Goal: Transaction & Acquisition: Book appointment/travel/reservation

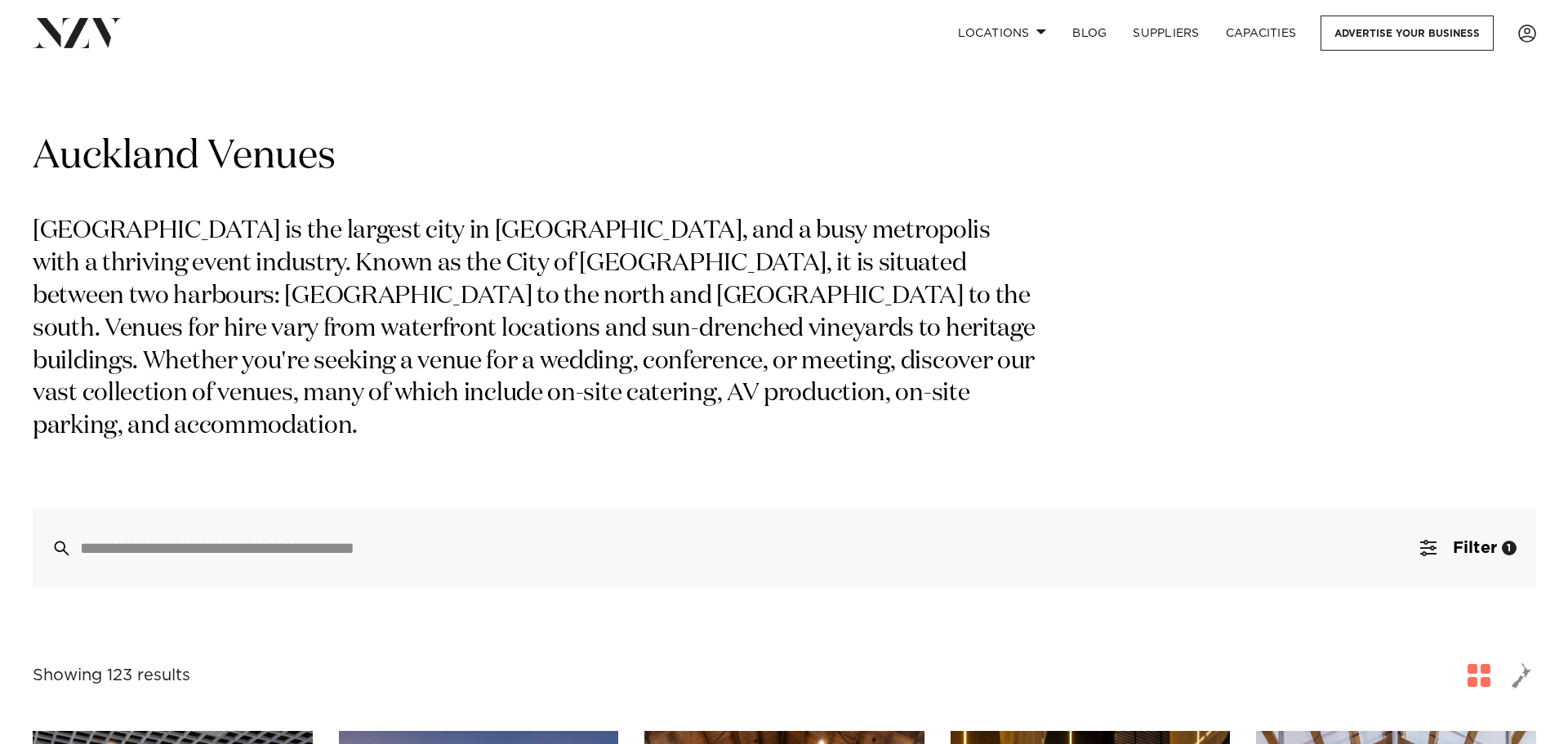
scroll to position [327, 0]
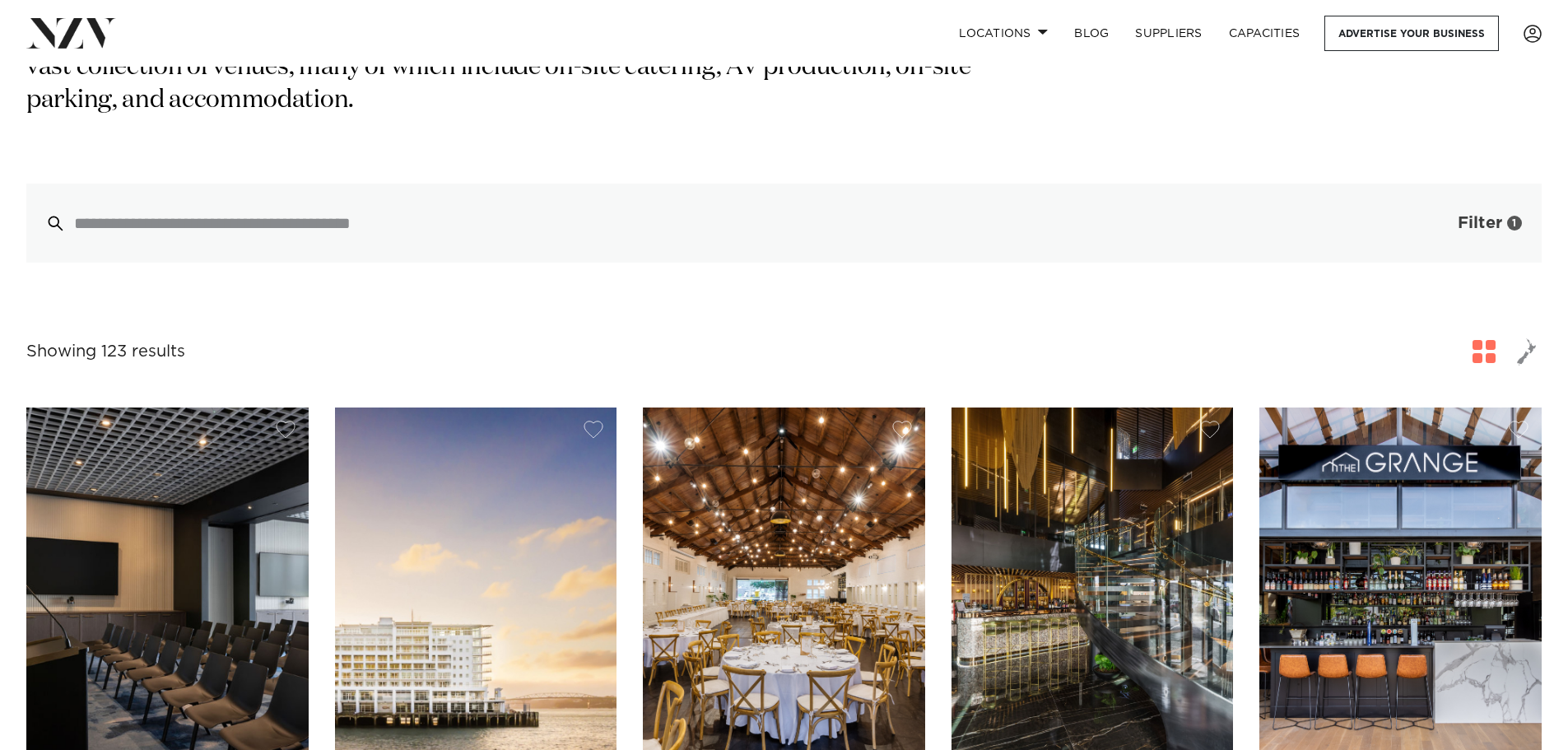
click at [1479, 215] on span "Filter" at bounding box center [1480, 223] width 45 height 16
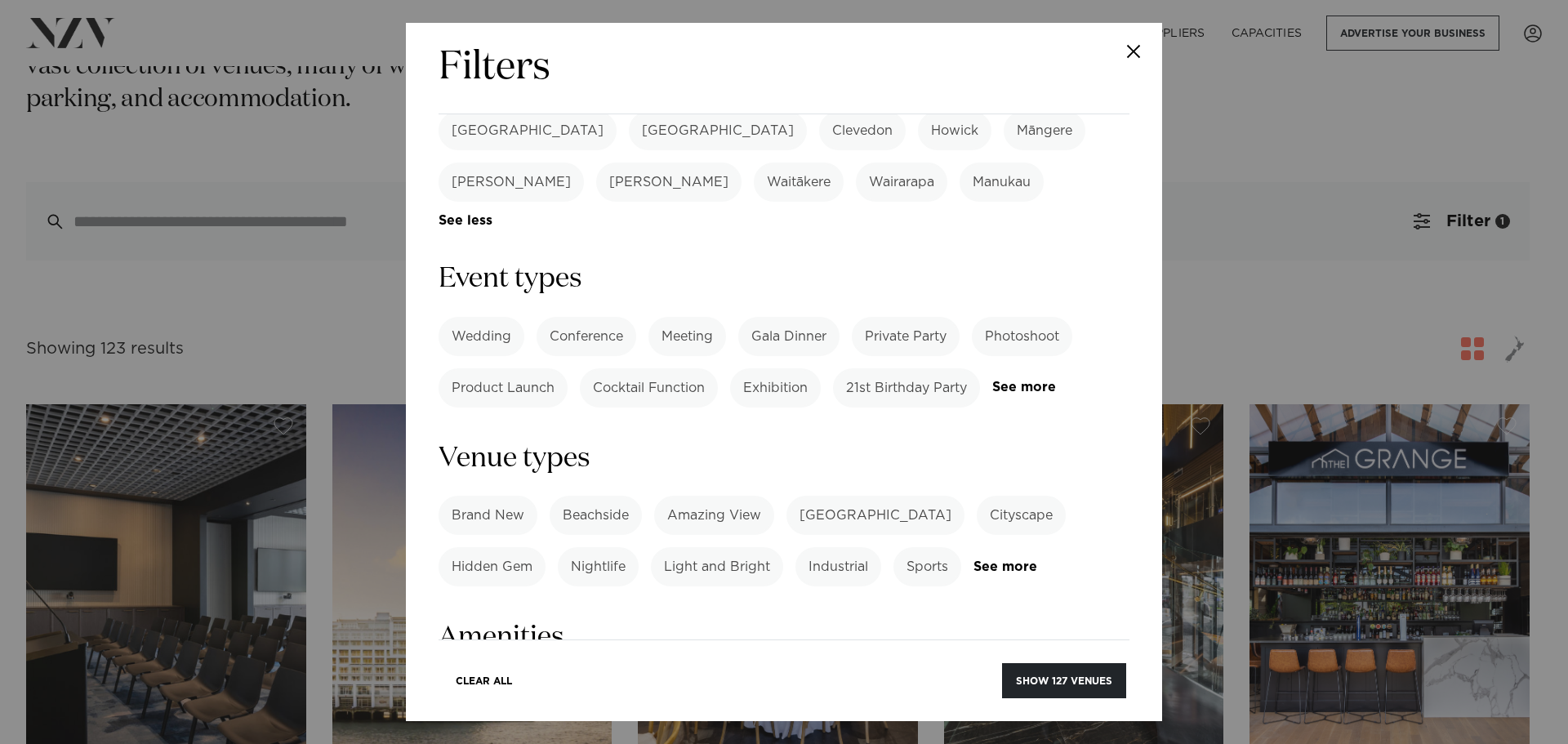
scroll to position [654, 0]
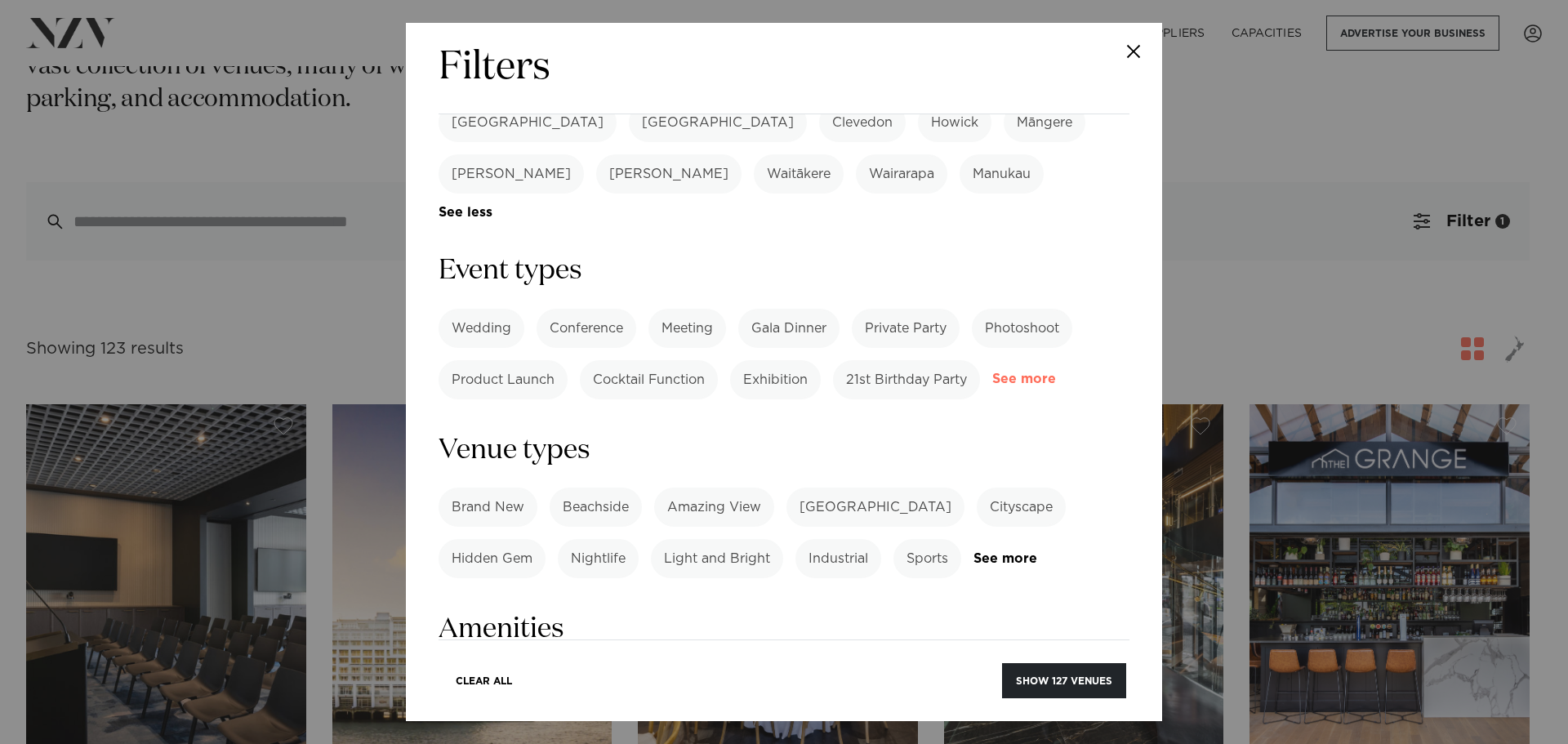
click at [992, 372] on link "See more" at bounding box center [1056, 379] width 127 height 14
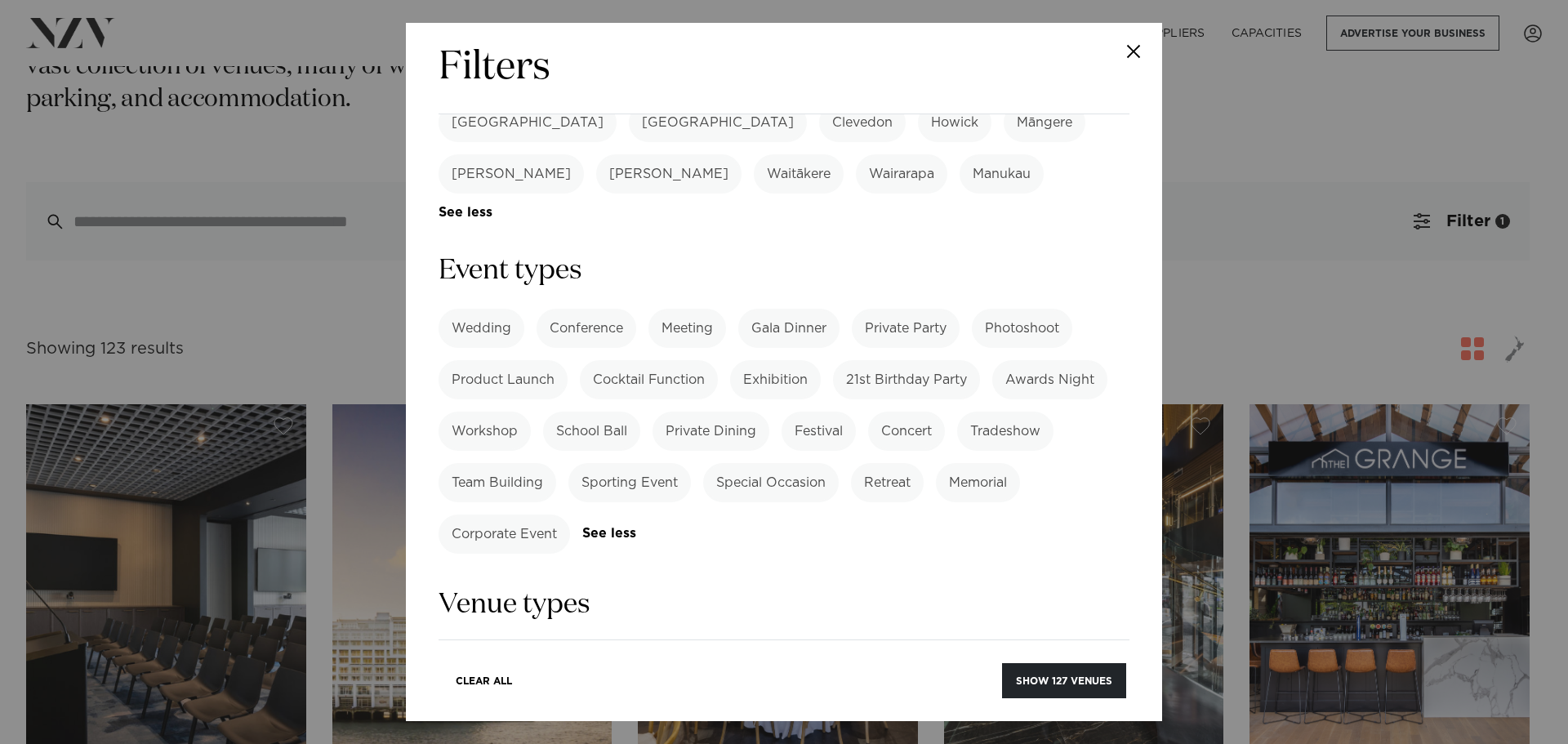
click at [529, 463] on label "Team Building" at bounding box center [497, 483] width 117 height 39
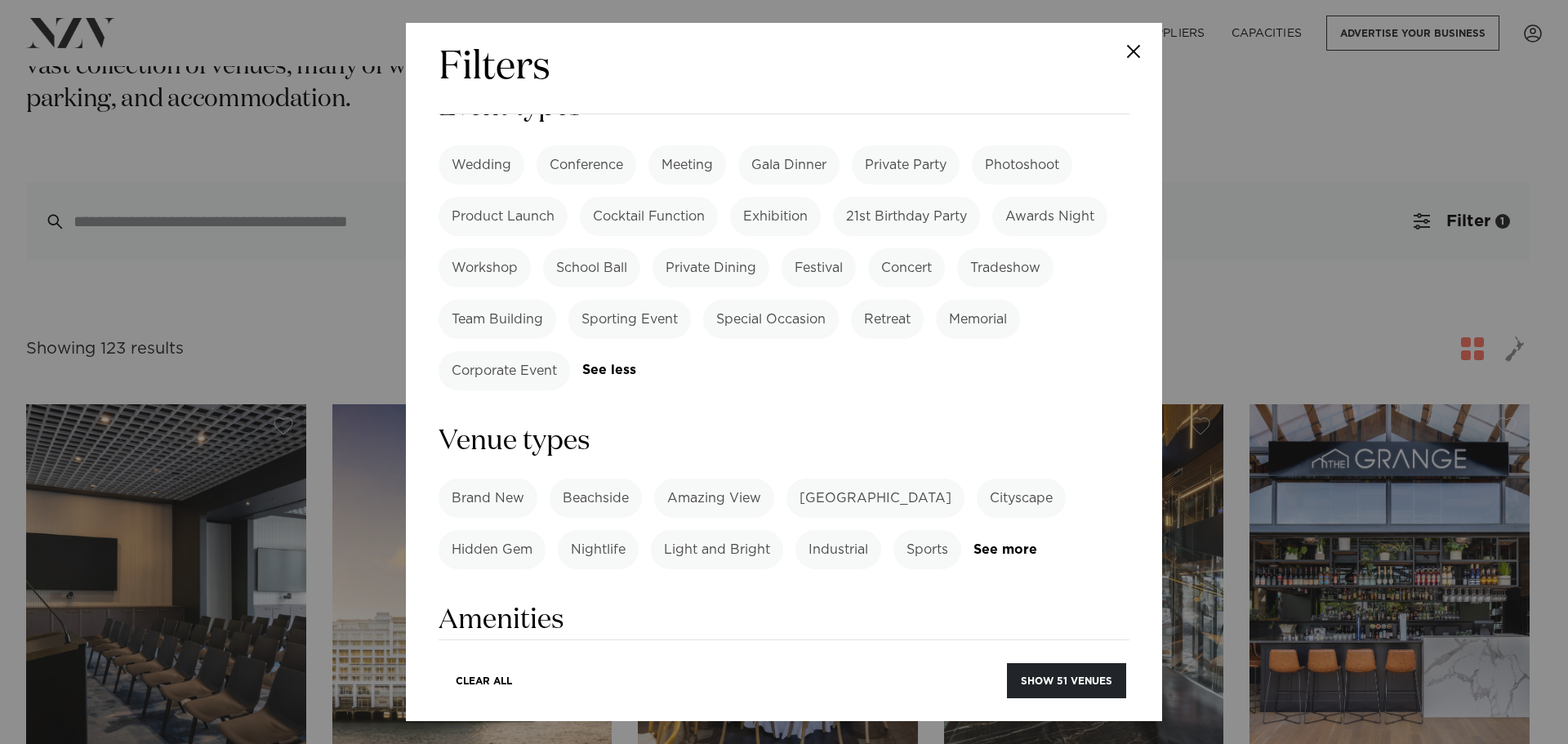
scroll to position [980, 0]
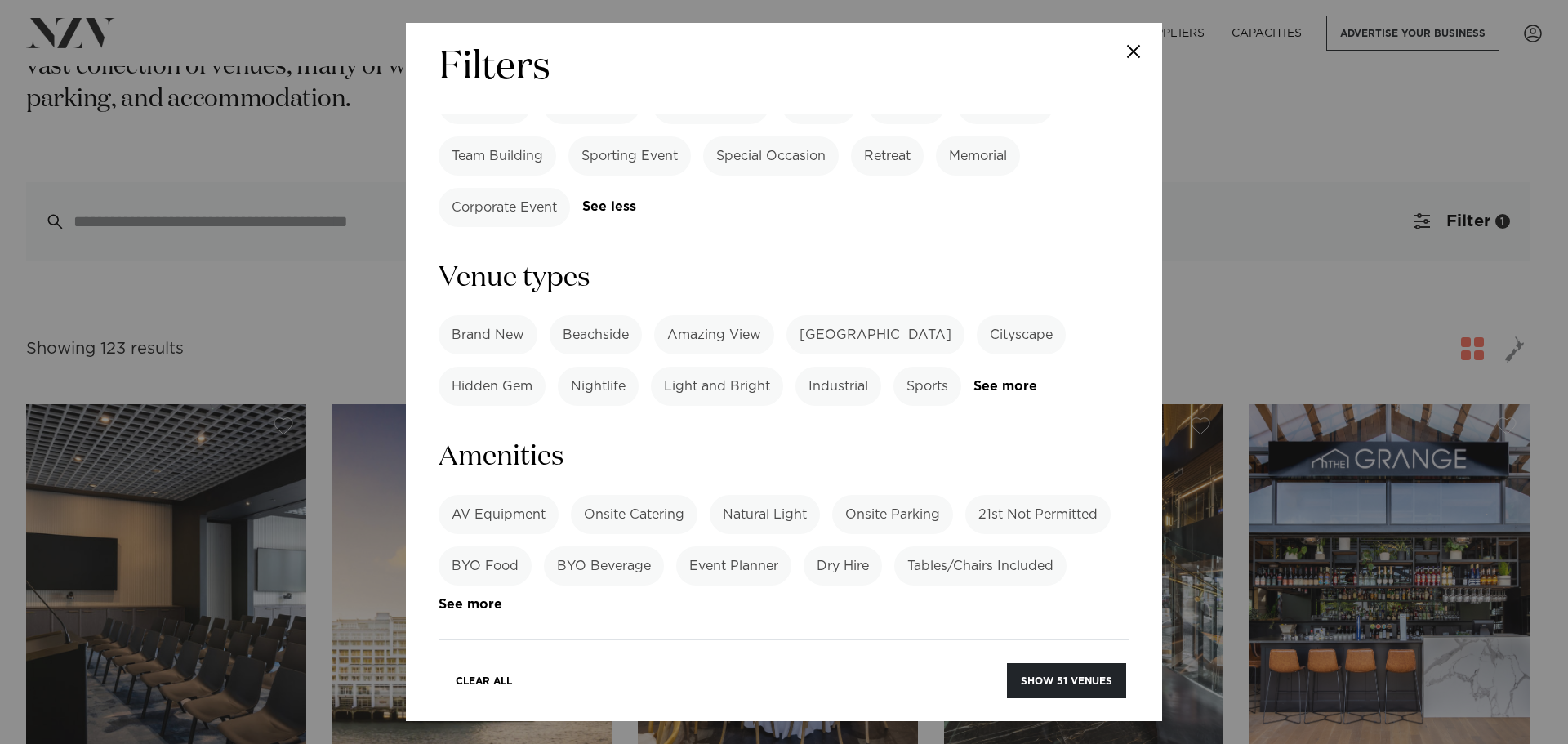
click at [1001, 315] on div "Brand New Beachside Amazing View Heritage Building Cityscape Hidden Gem Nightli…" at bounding box center [784, 361] width 691 height 91
click at [1001, 380] on link "See more" at bounding box center [1037, 387] width 127 height 14
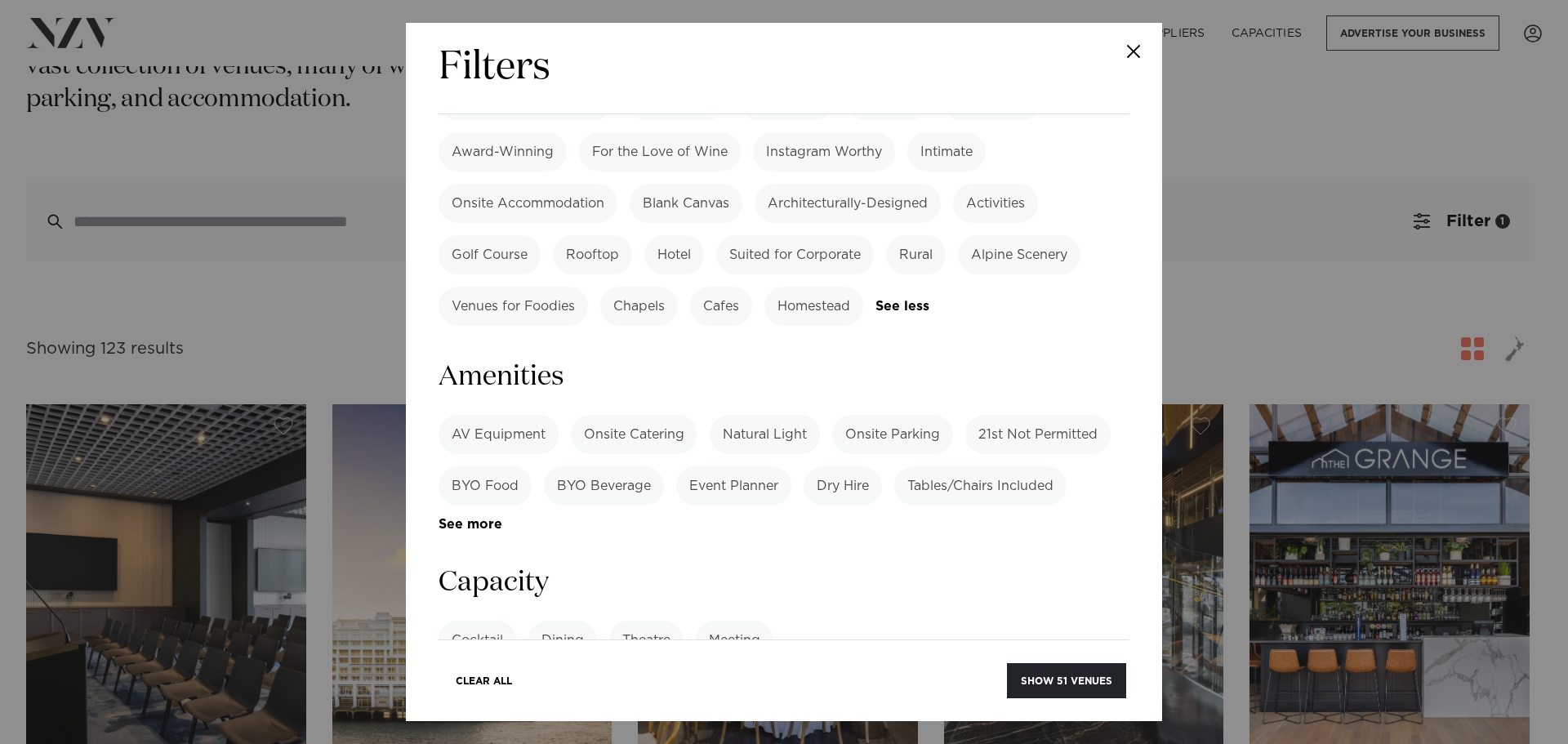
scroll to position [1552, 0]
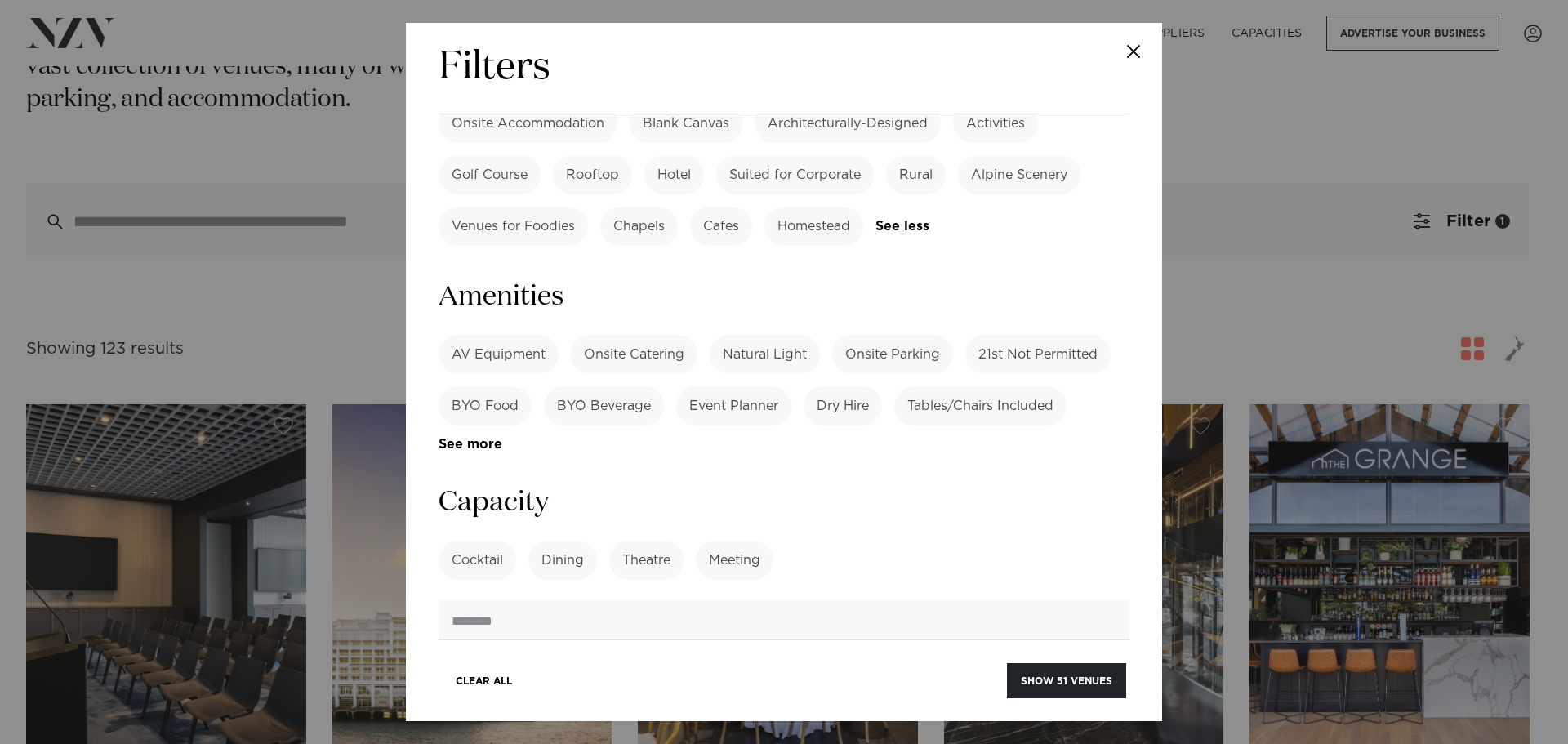
click at [441, 438] on link "See more" at bounding box center [502, 445] width 127 height 14
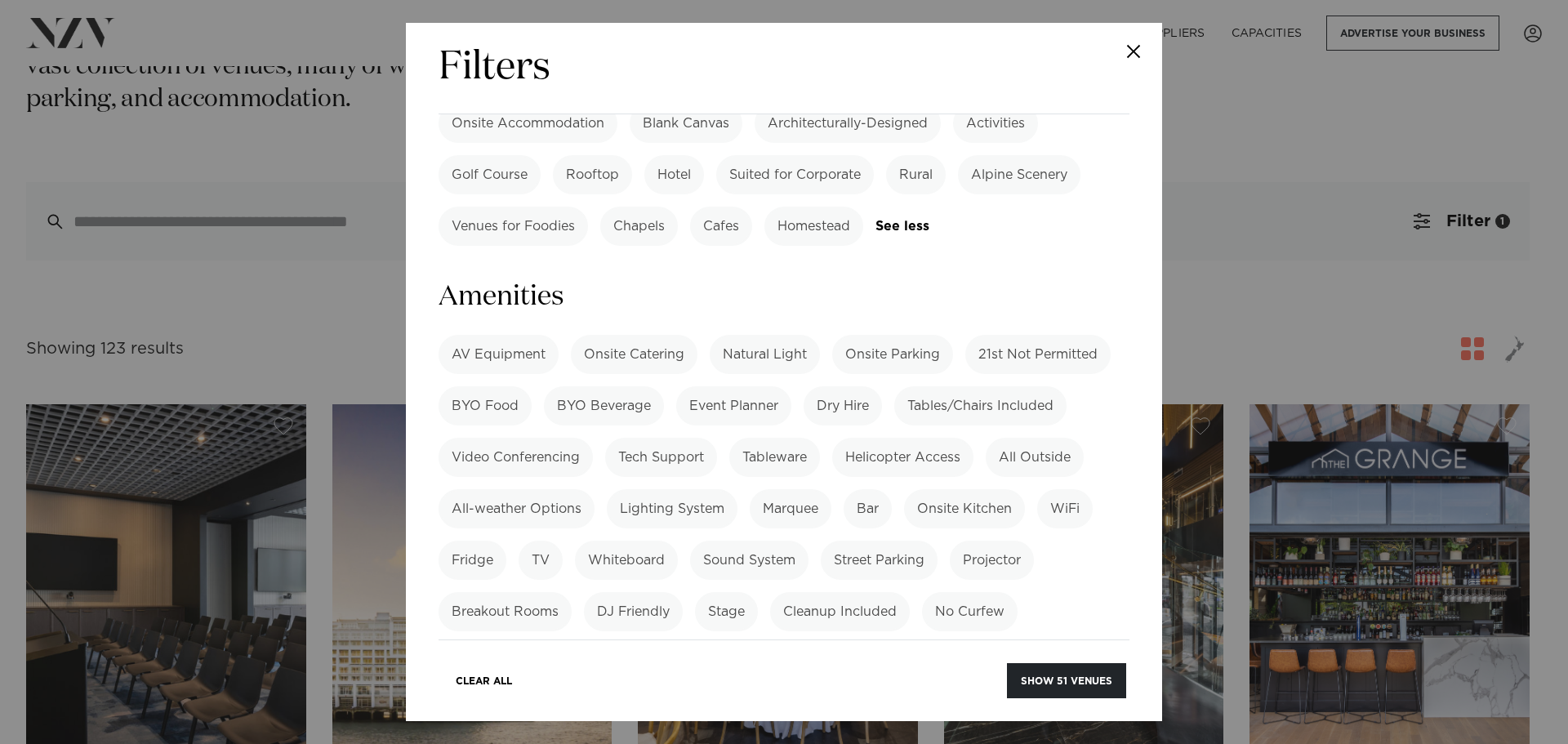
click at [918, 696] on label "Pool" at bounding box center [903, 715] width 54 height 39
click at [491, 386] on label "BYO Food" at bounding box center [485, 406] width 93 height 39
click at [559, 386] on label "BYO Beverage" at bounding box center [603, 406] width 120 height 39
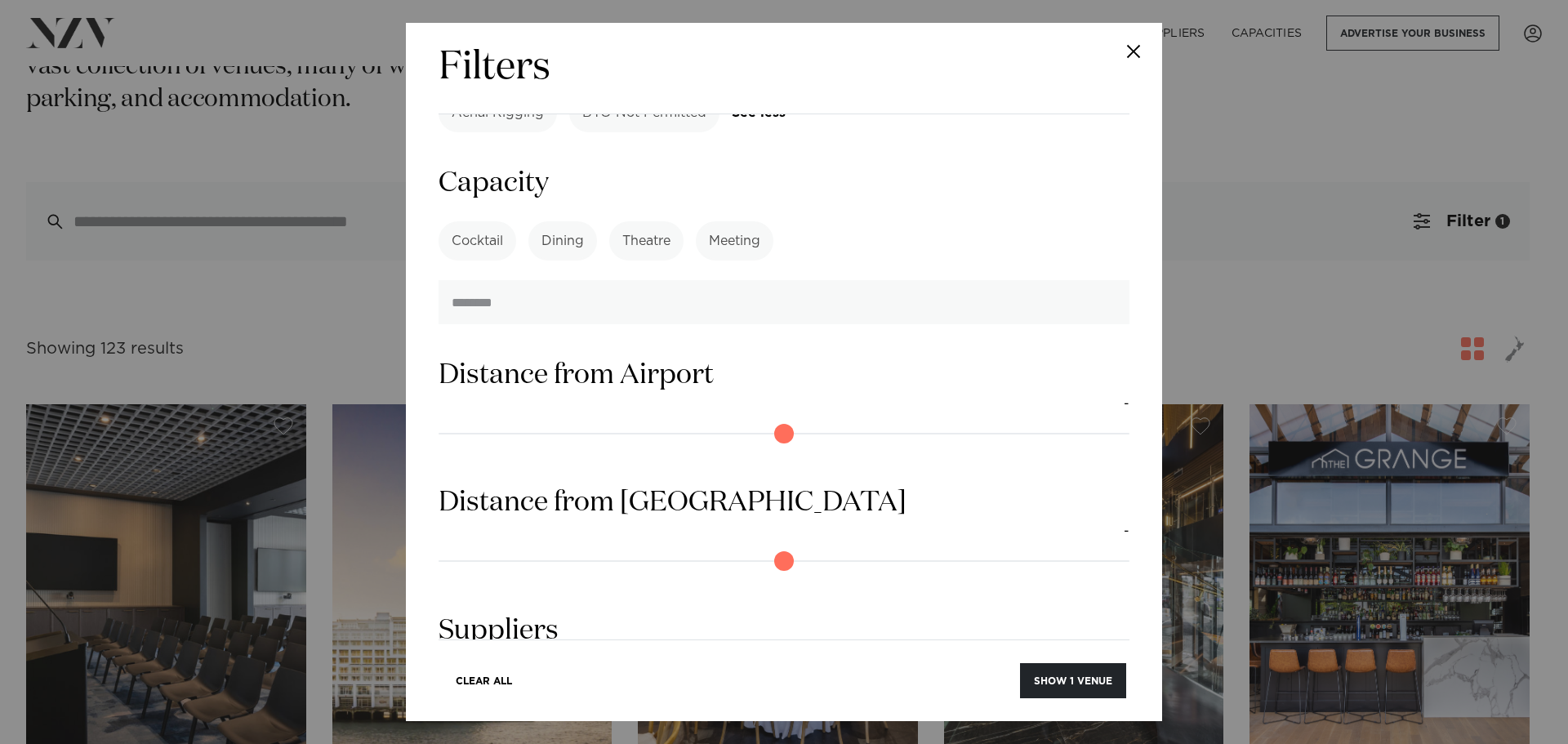
scroll to position [2258, 0]
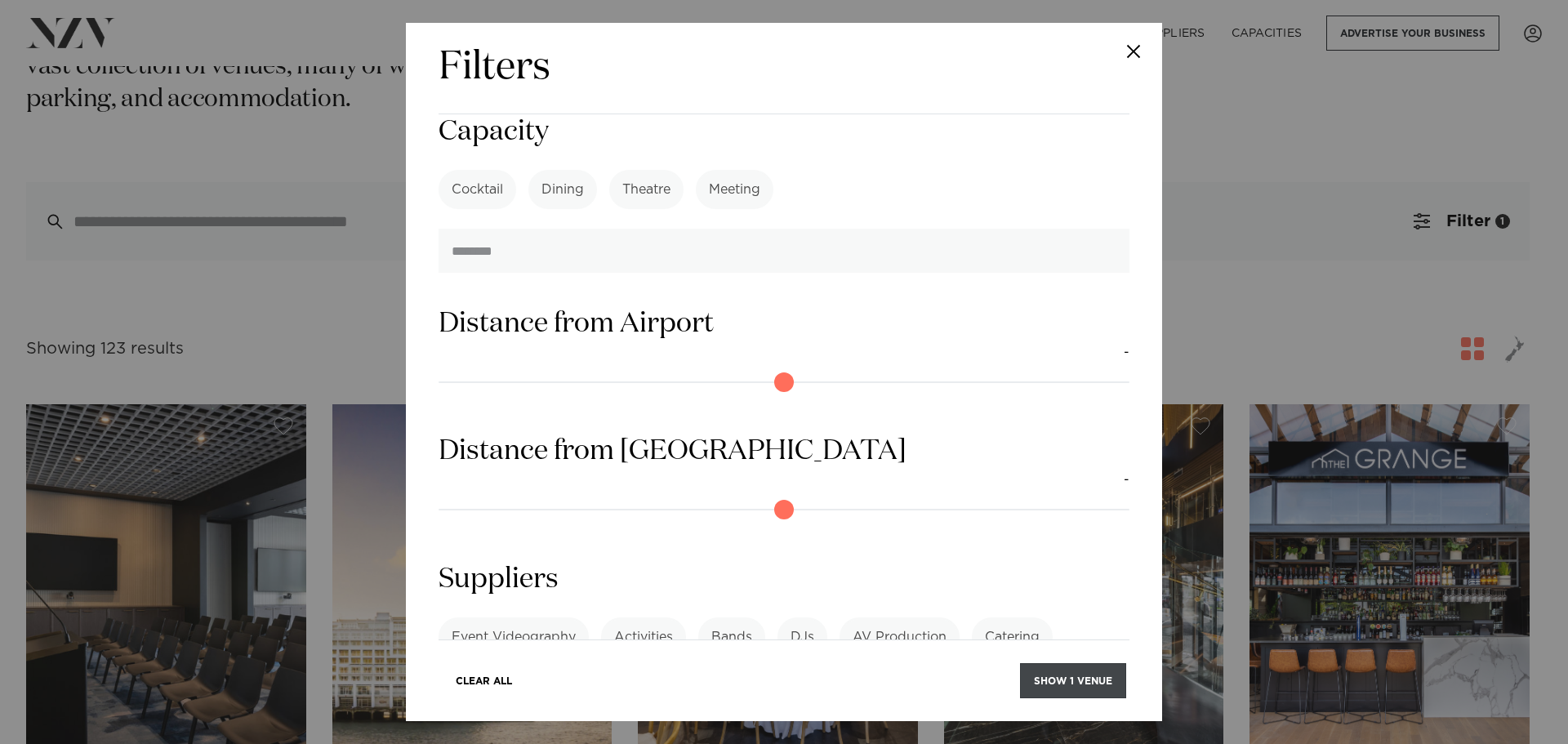
click at [1085, 679] on button "Show 1 venue" at bounding box center [1073, 680] width 106 height 35
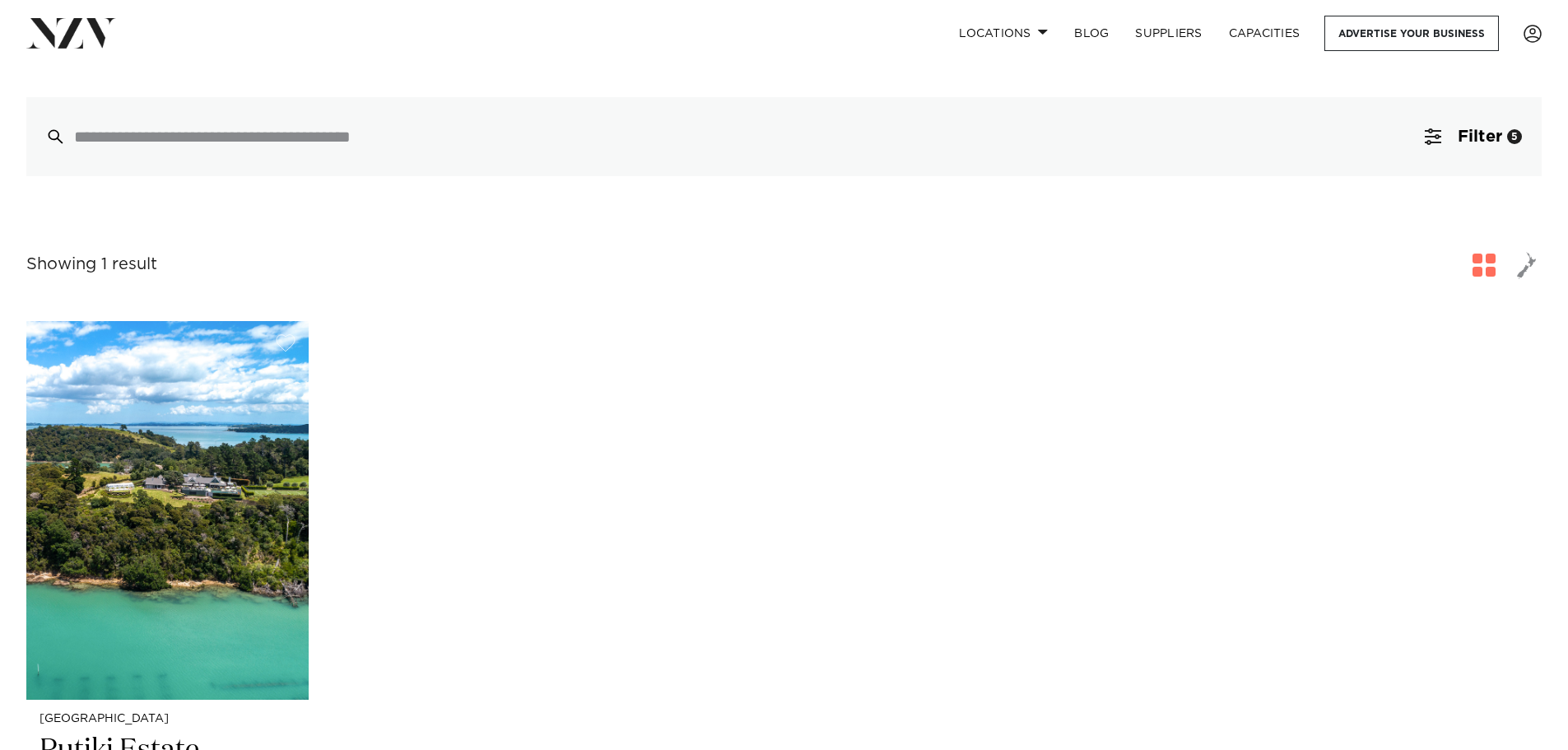
scroll to position [247, 0]
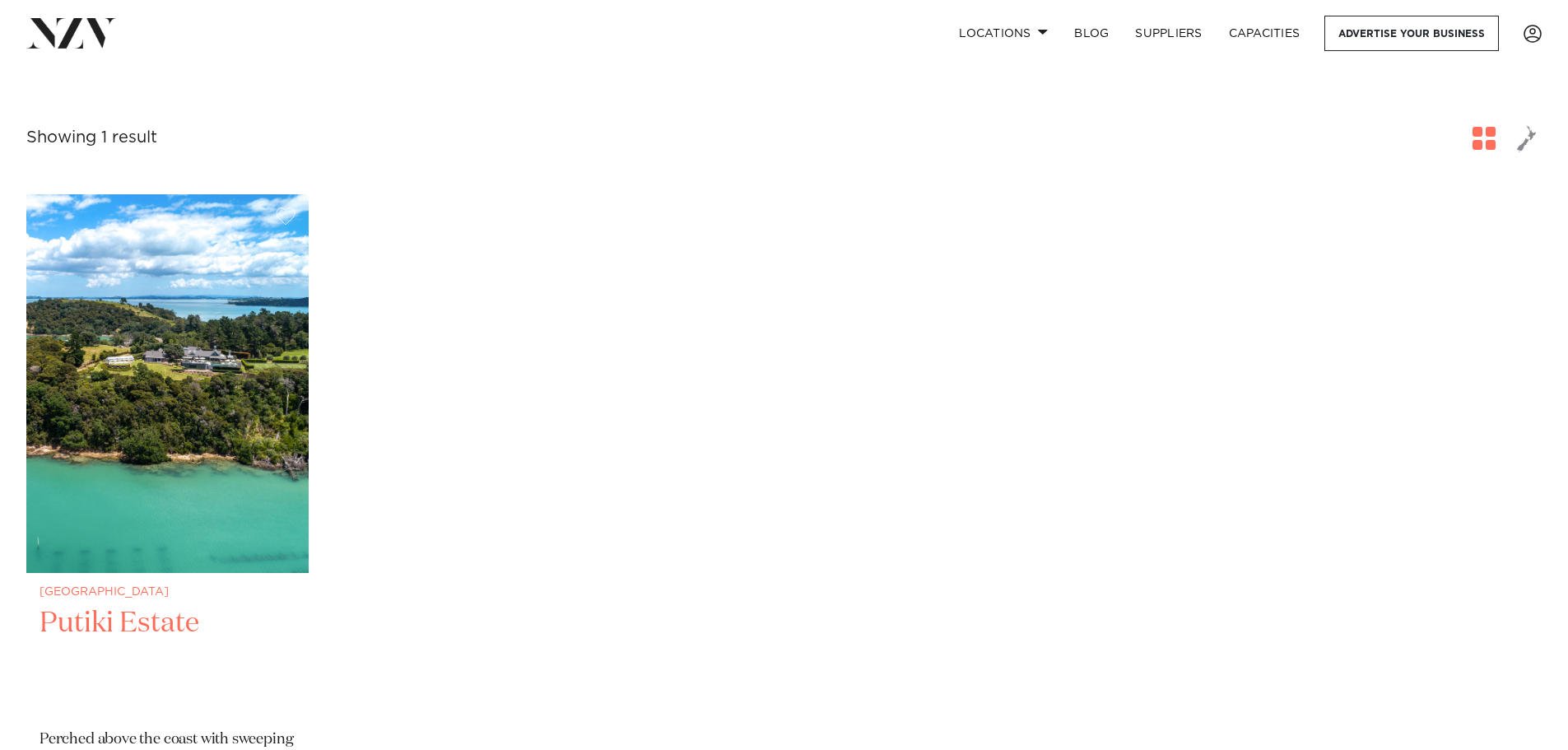
click at [102, 413] on img at bounding box center [168, 384] width 283 height 379
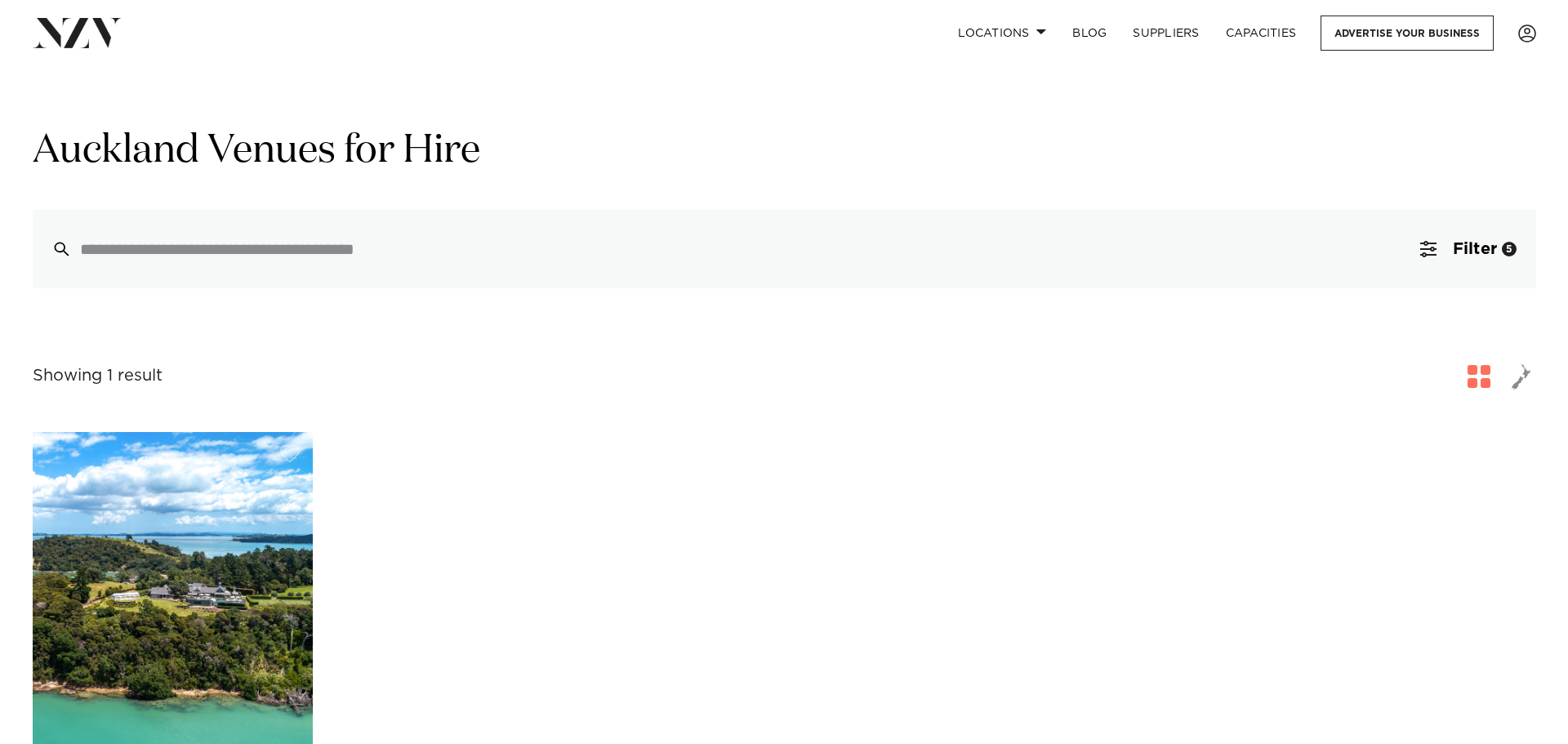
scroll to position [0, 0]
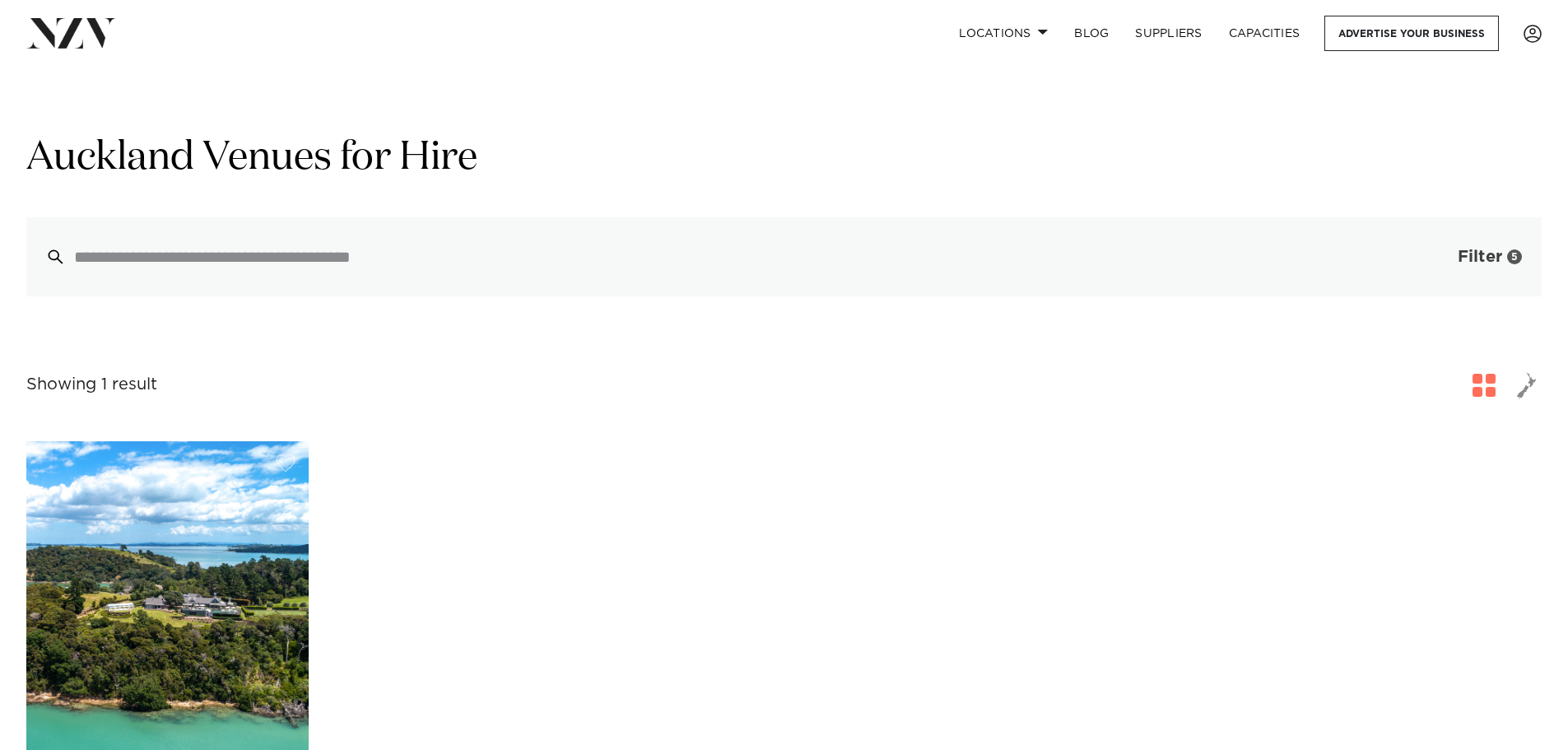
click at [1473, 249] on span "Filter" at bounding box center [1480, 256] width 45 height 16
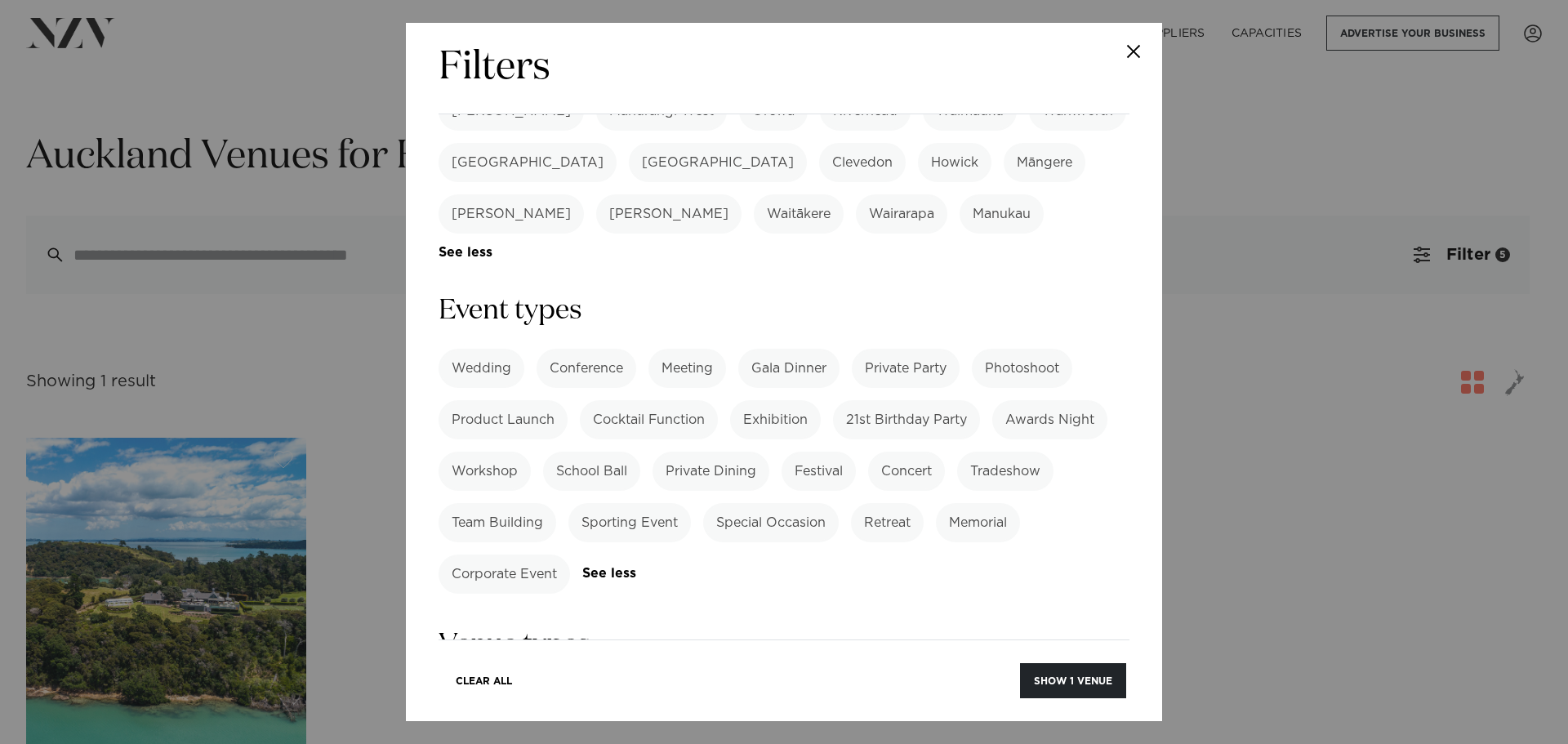
scroll to position [735, 0]
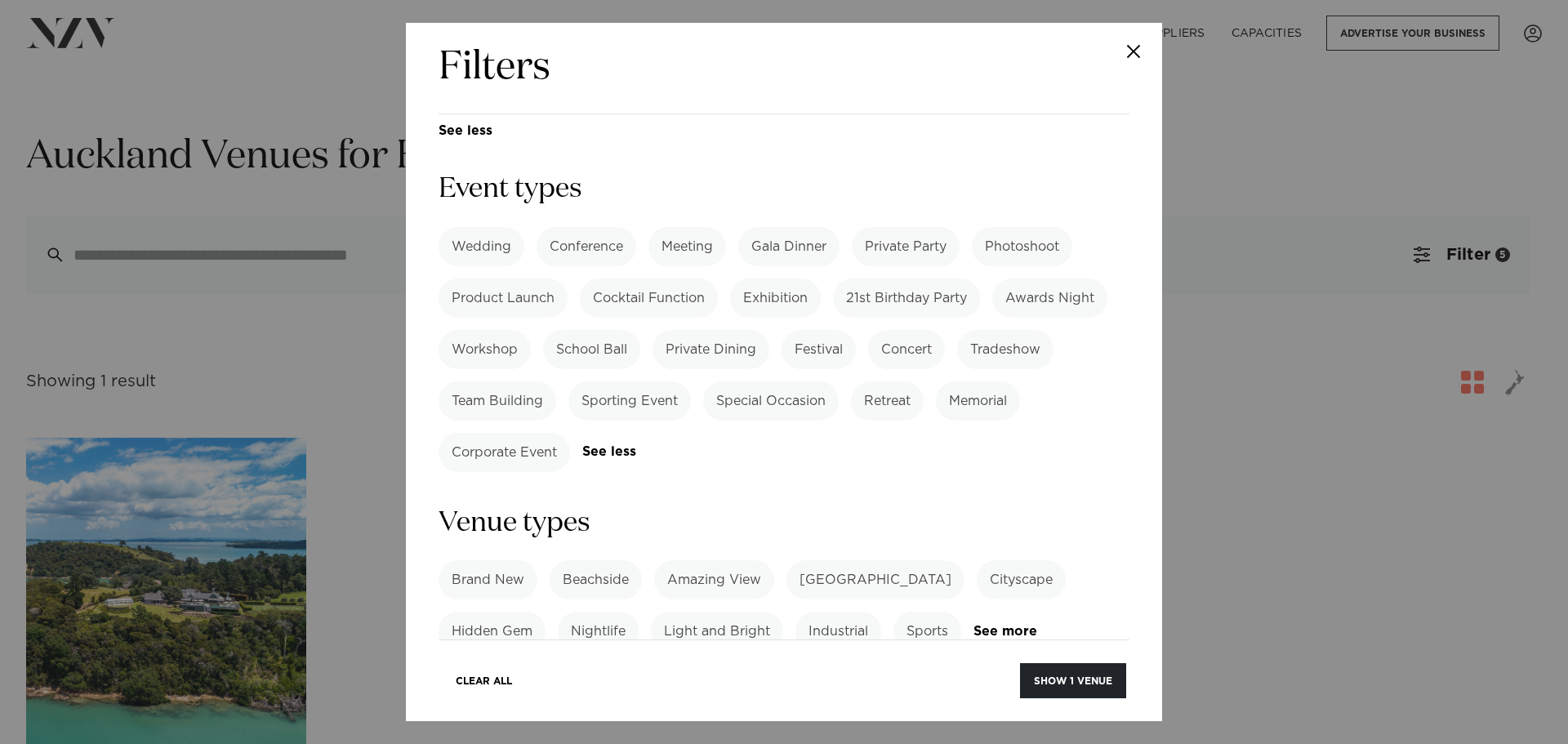
click at [515, 382] on label "Team Building" at bounding box center [497, 401] width 117 height 39
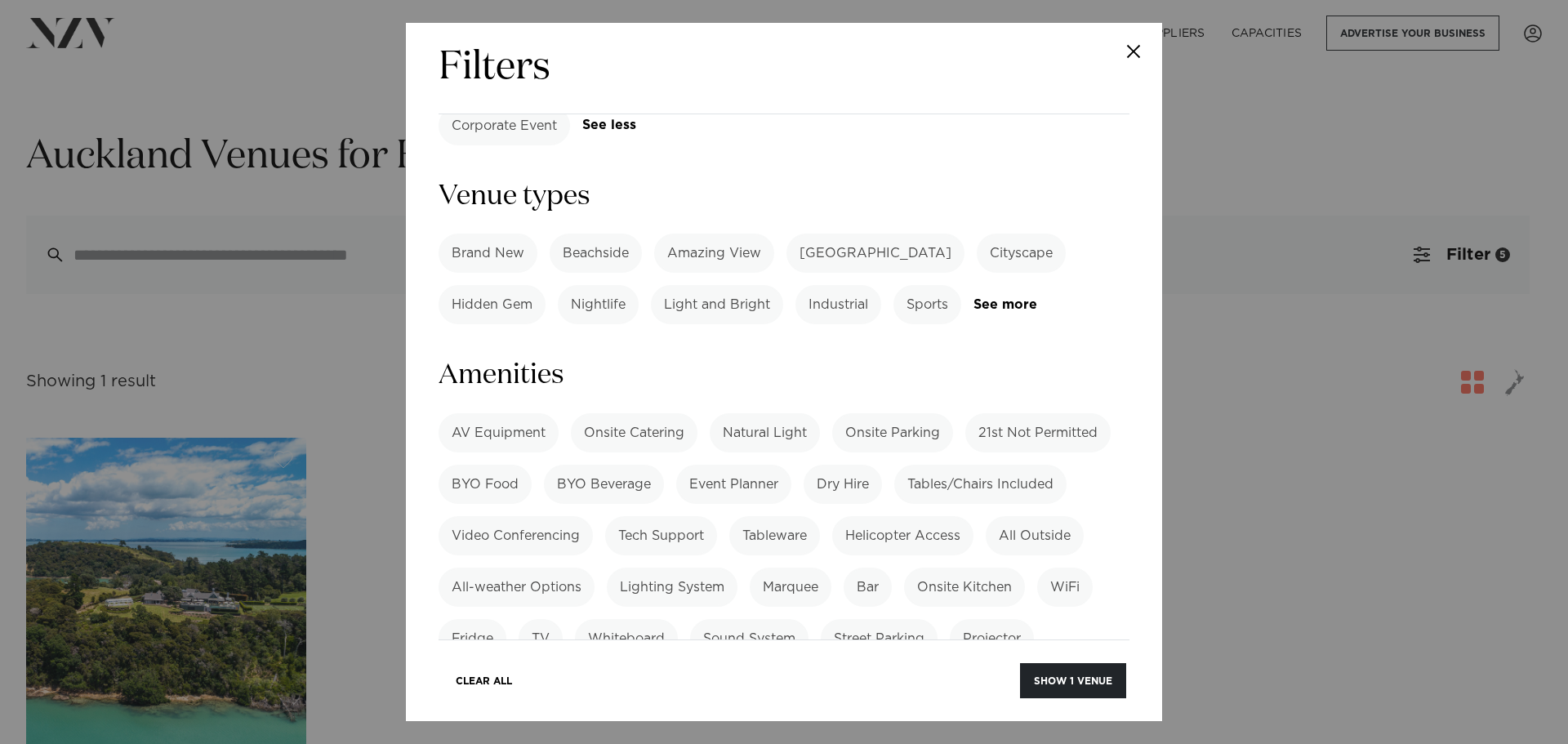
drag, startPoint x: 591, startPoint y: 332, endPoint x: 476, endPoint y: 324, distance: 115.3
click at [590, 465] on label "BYO Beverage" at bounding box center [603, 485] width 120 height 39
click at [450, 465] on label "BYO Food" at bounding box center [485, 485] width 93 height 39
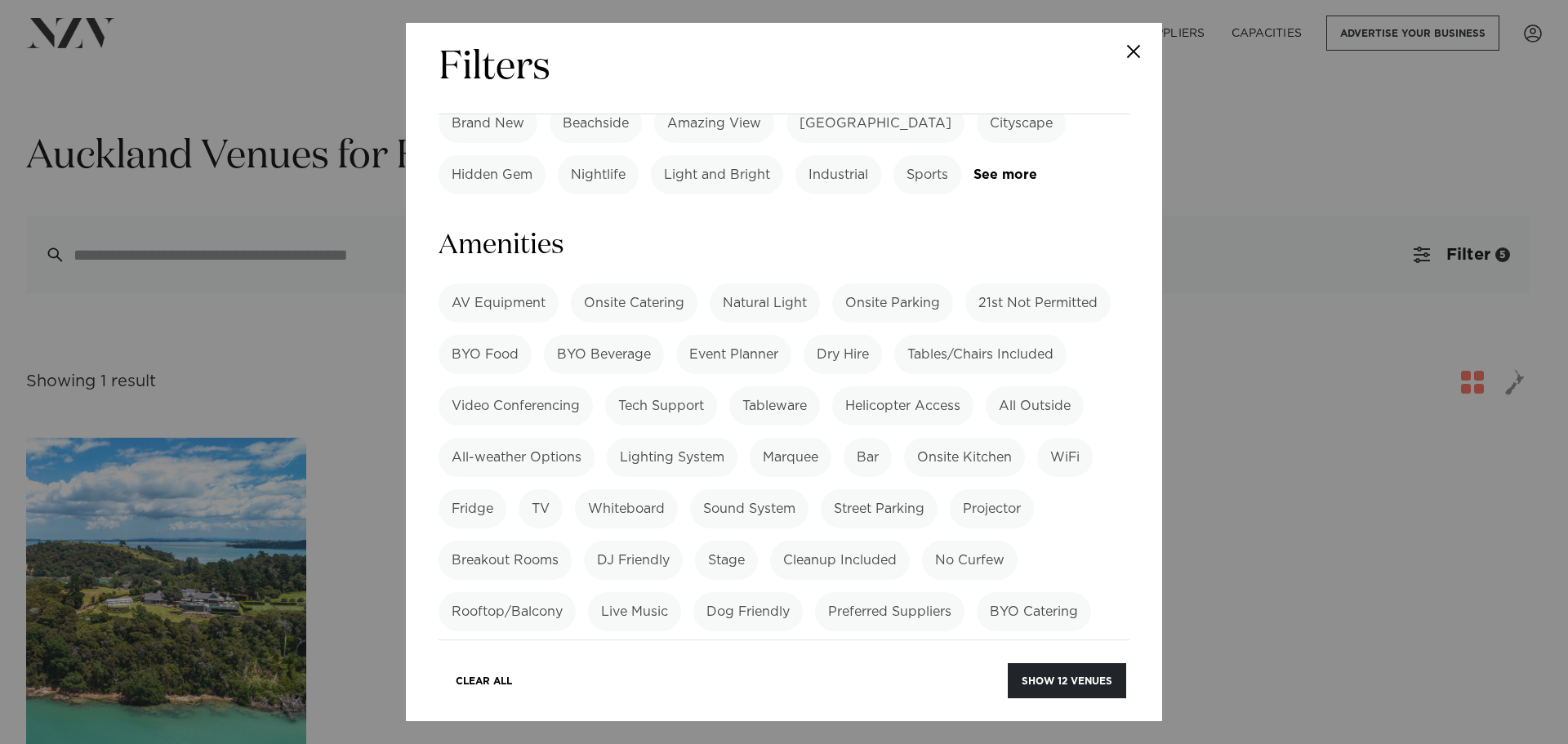
scroll to position [1389, 0]
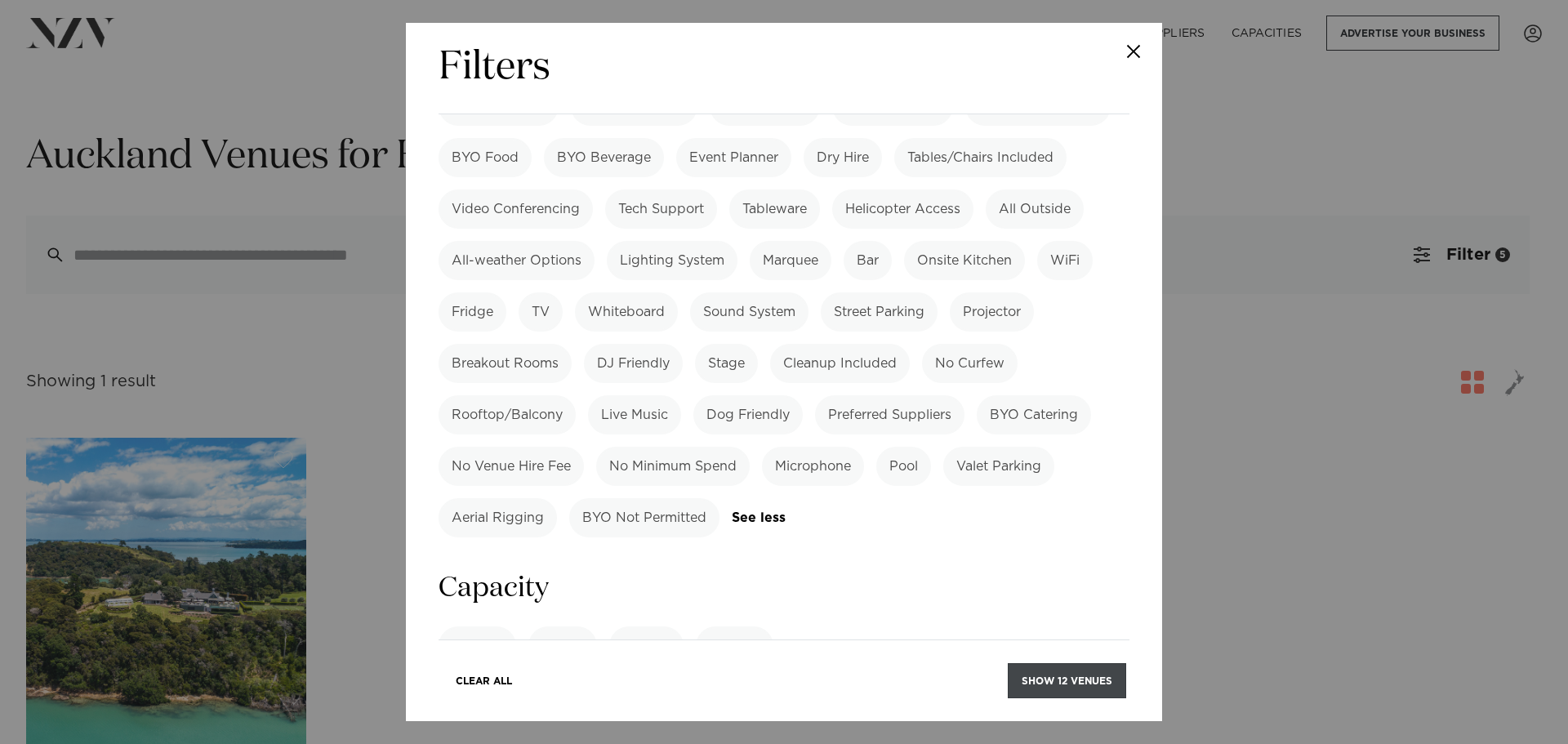
click at [1096, 680] on button "Show 12 venues" at bounding box center [1067, 680] width 118 height 35
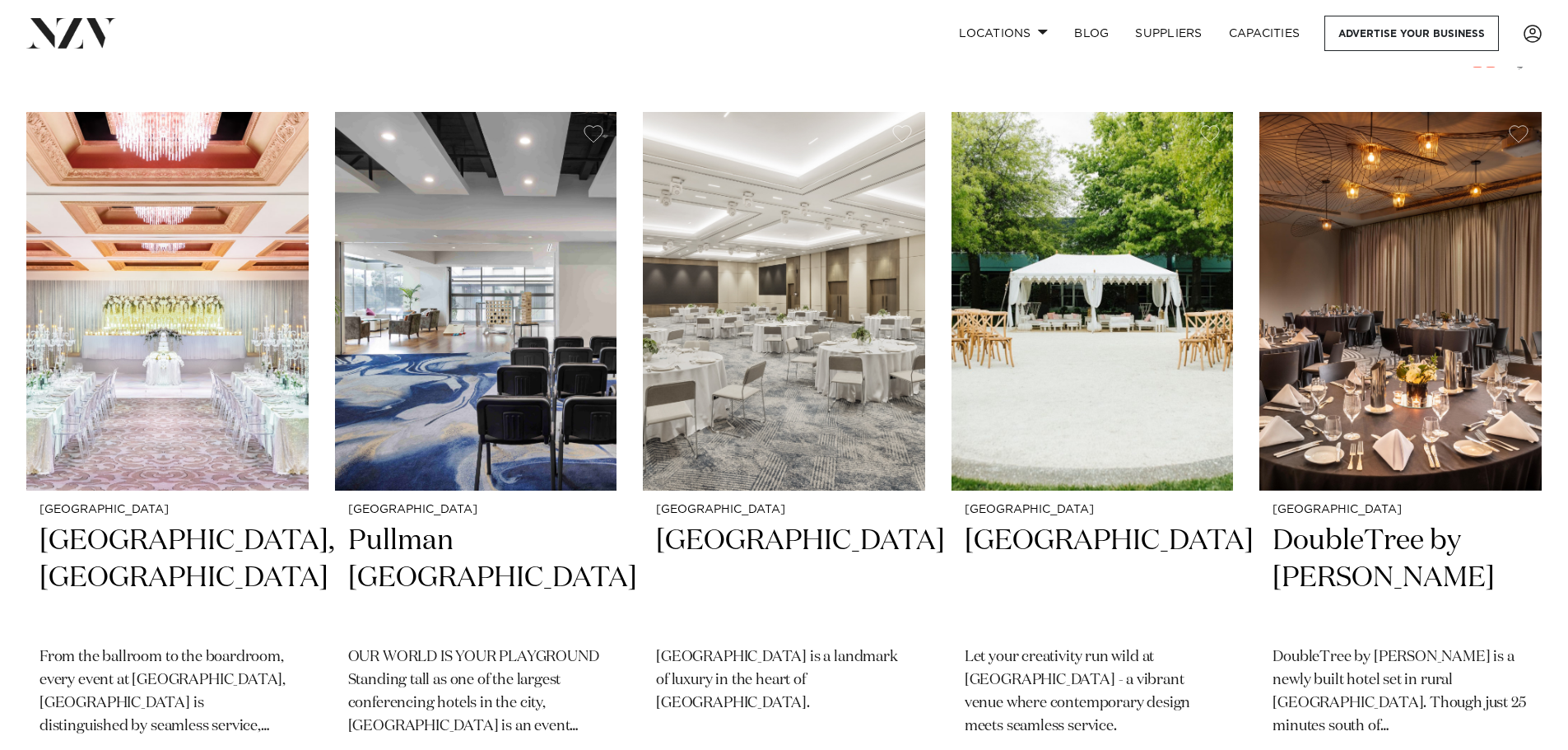
scroll to position [247, 0]
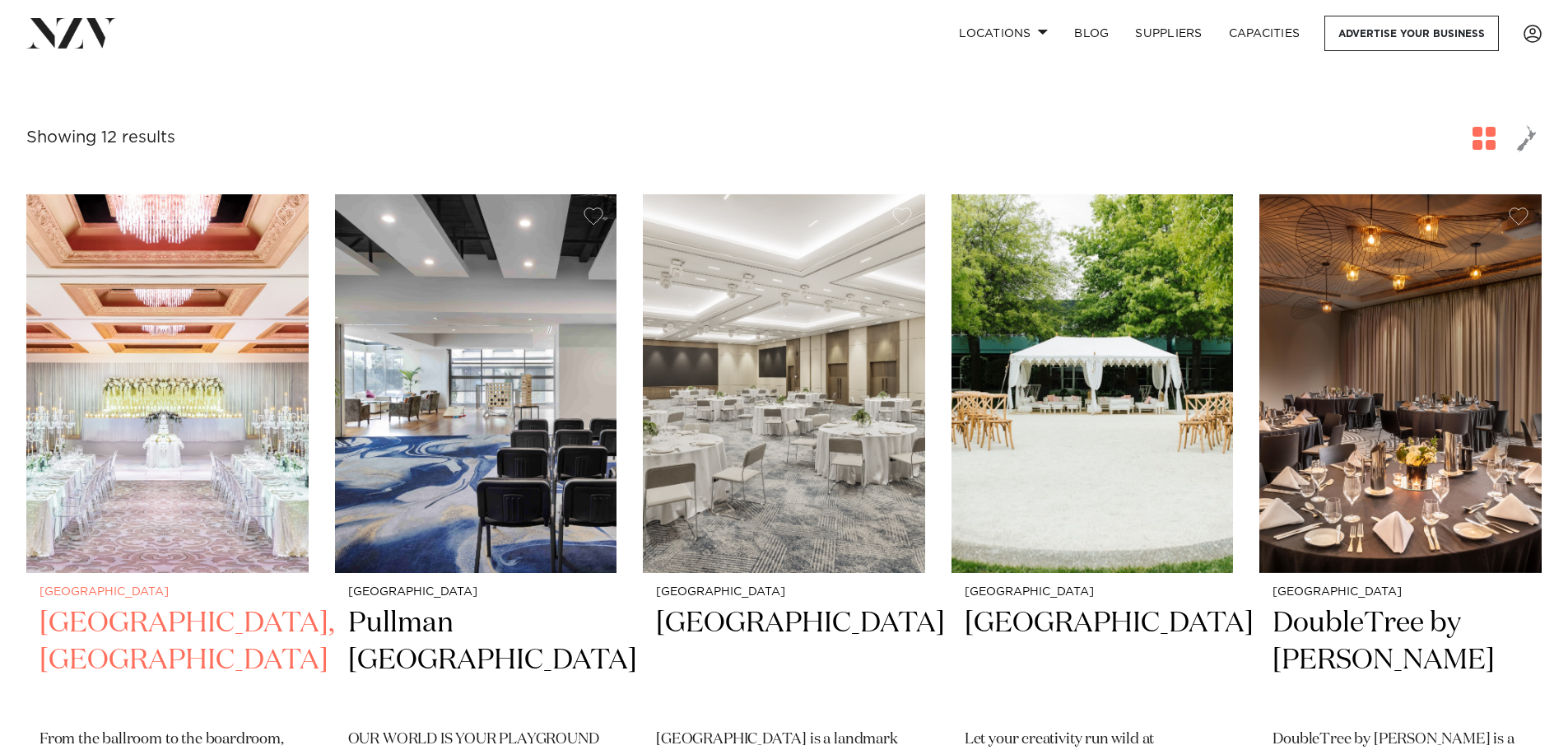
click at [111, 410] on img at bounding box center [168, 384] width 283 height 379
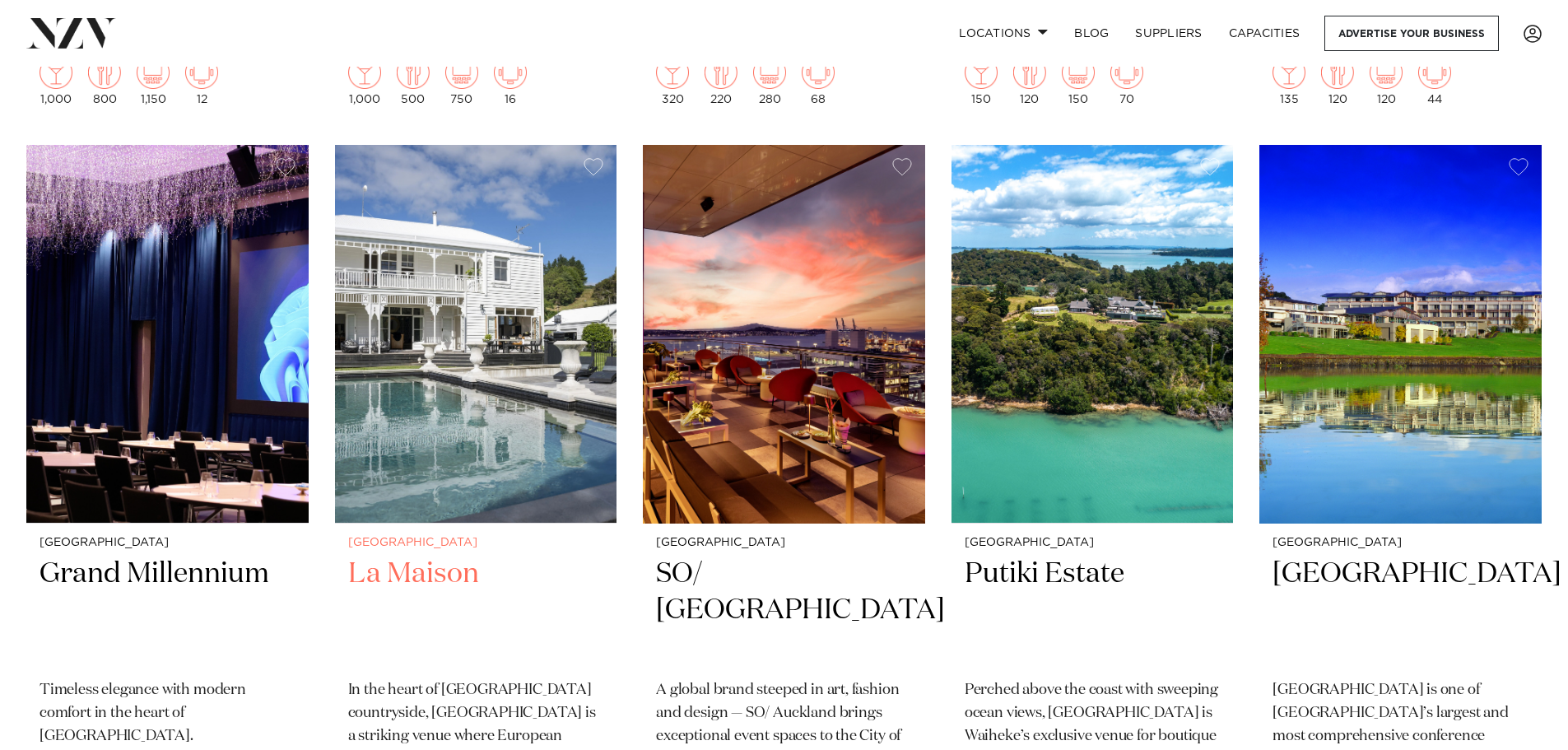
scroll to position [1153, 0]
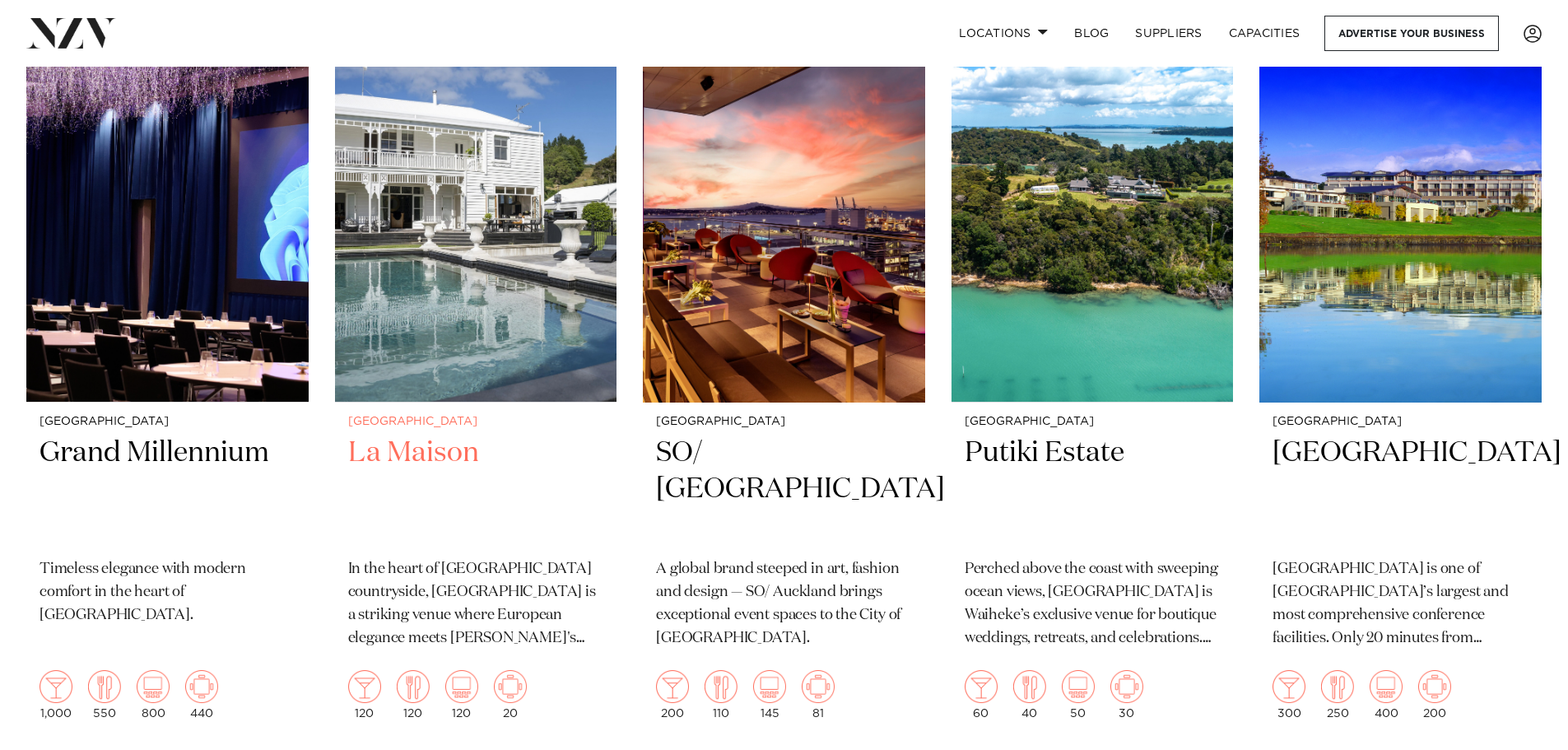
click at [405, 298] on img at bounding box center [476, 213] width 283 height 379
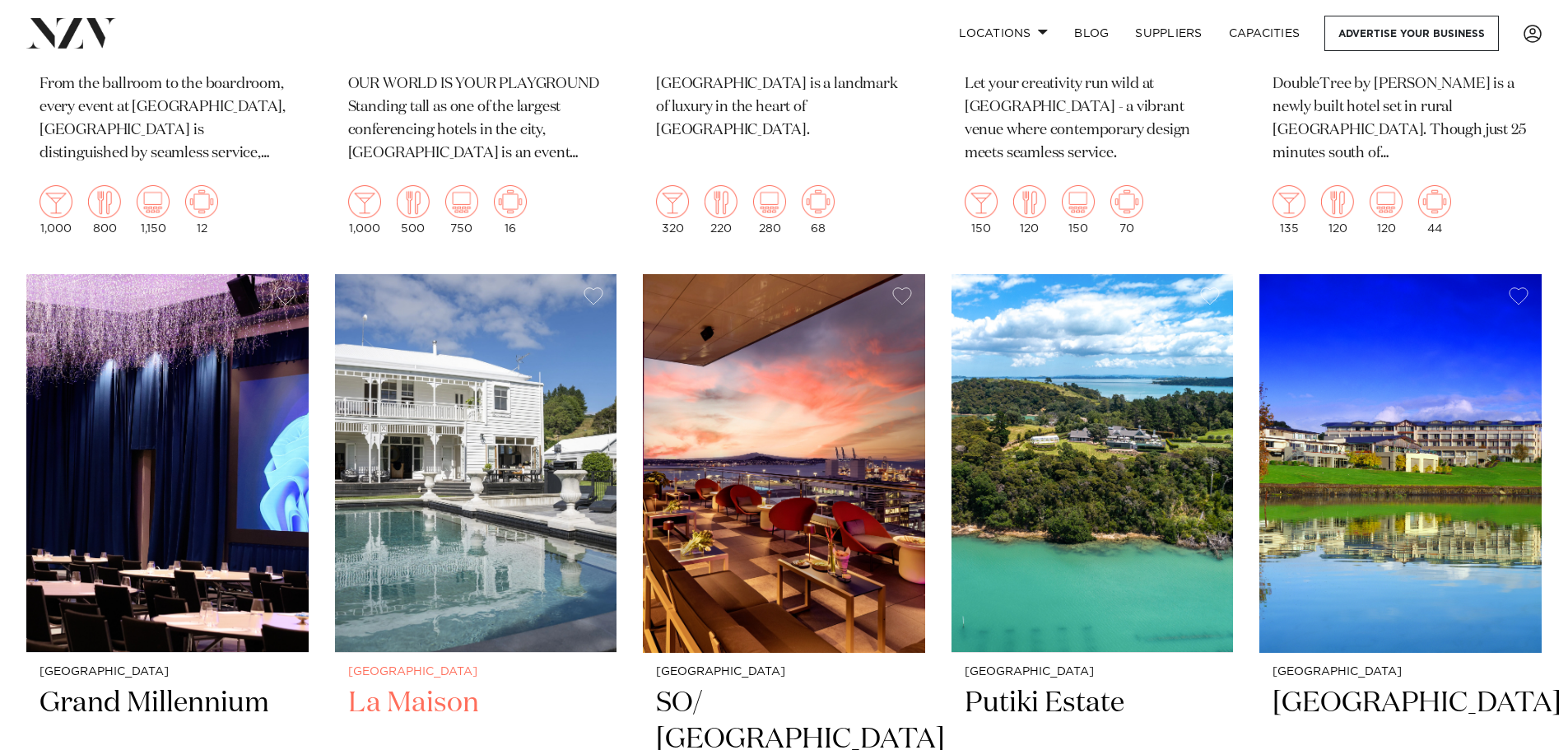
scroll to position [985, 0]
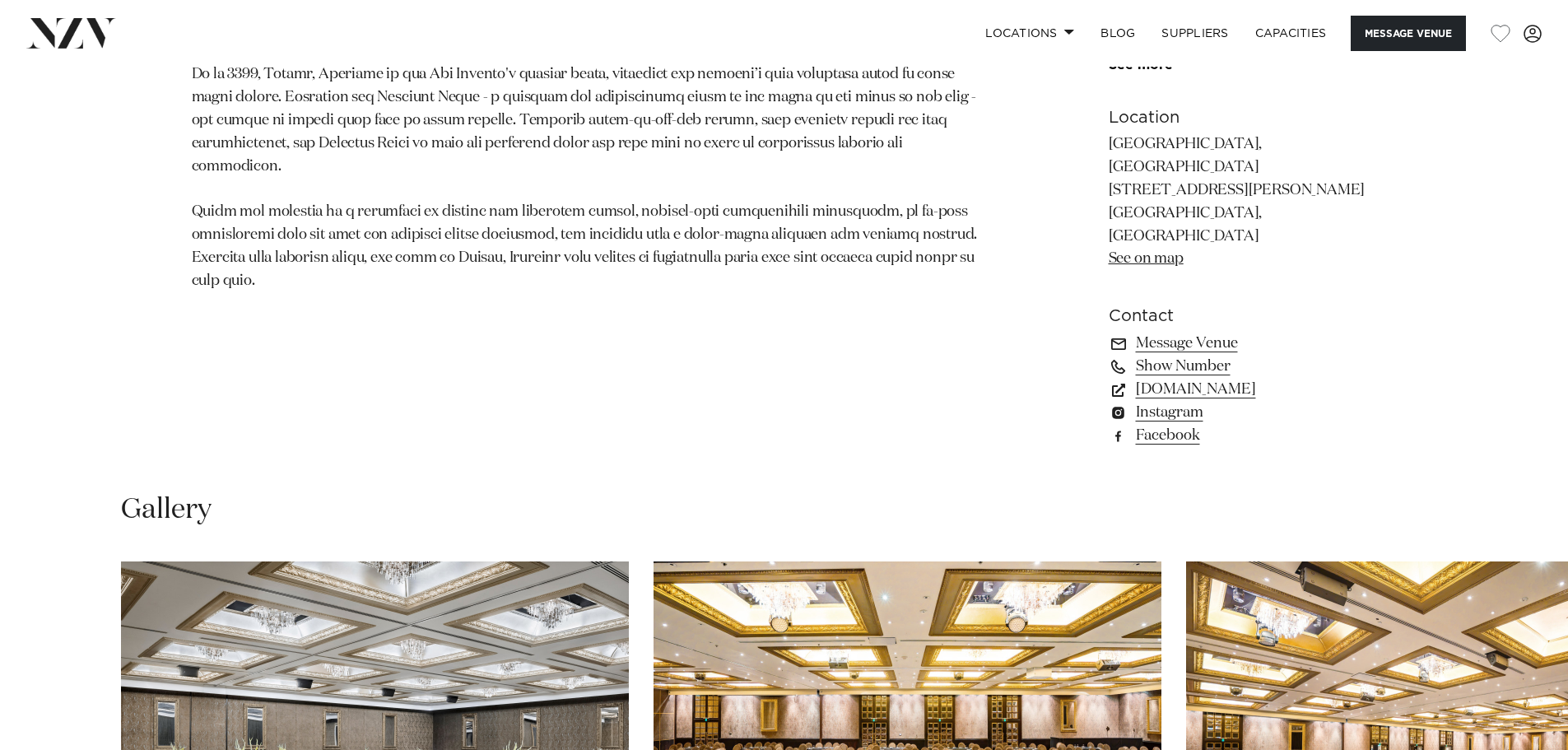
scroll to position [1564, 0]
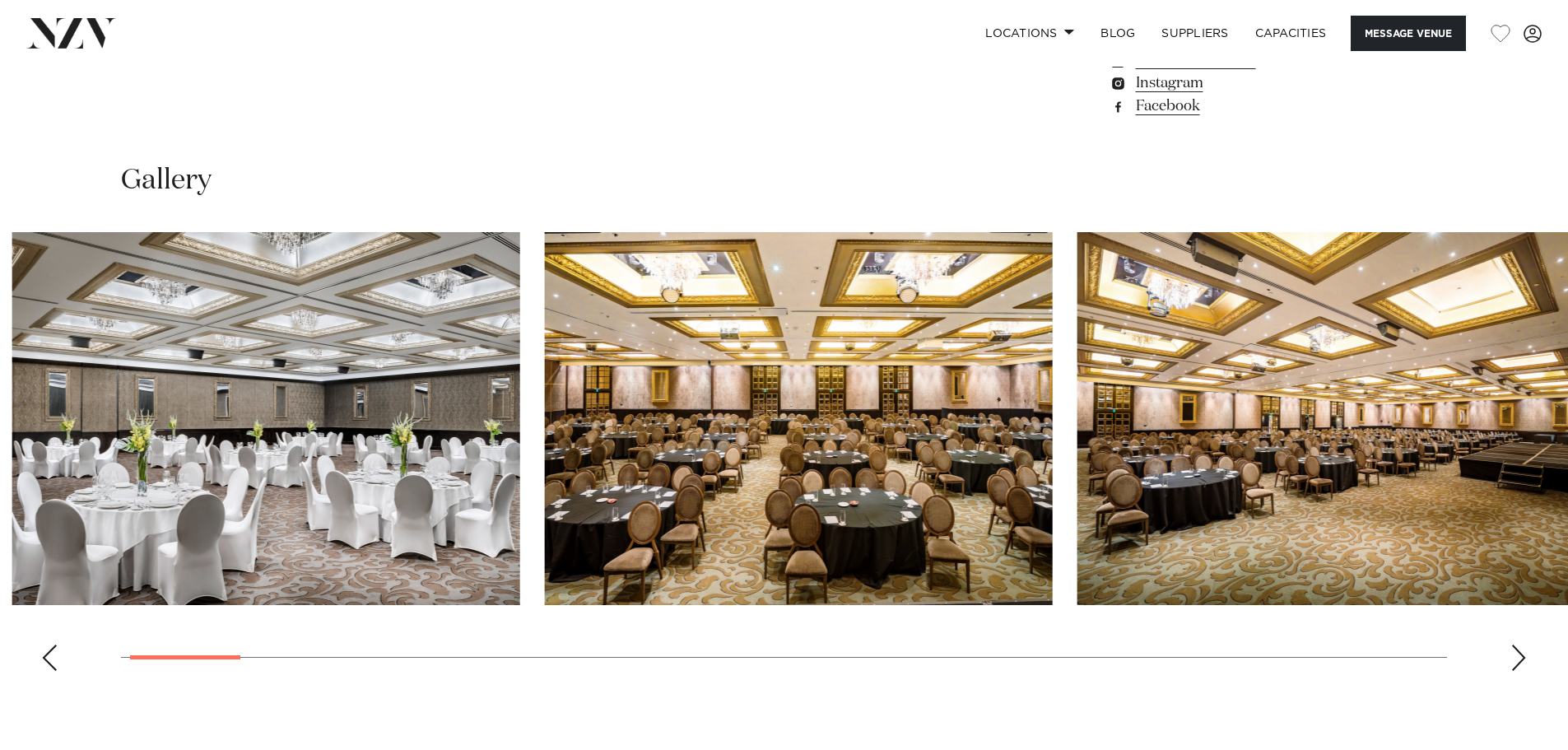
click at [172, 633] on swiper-container at bounding box center [784, 458] width 1568 height 452
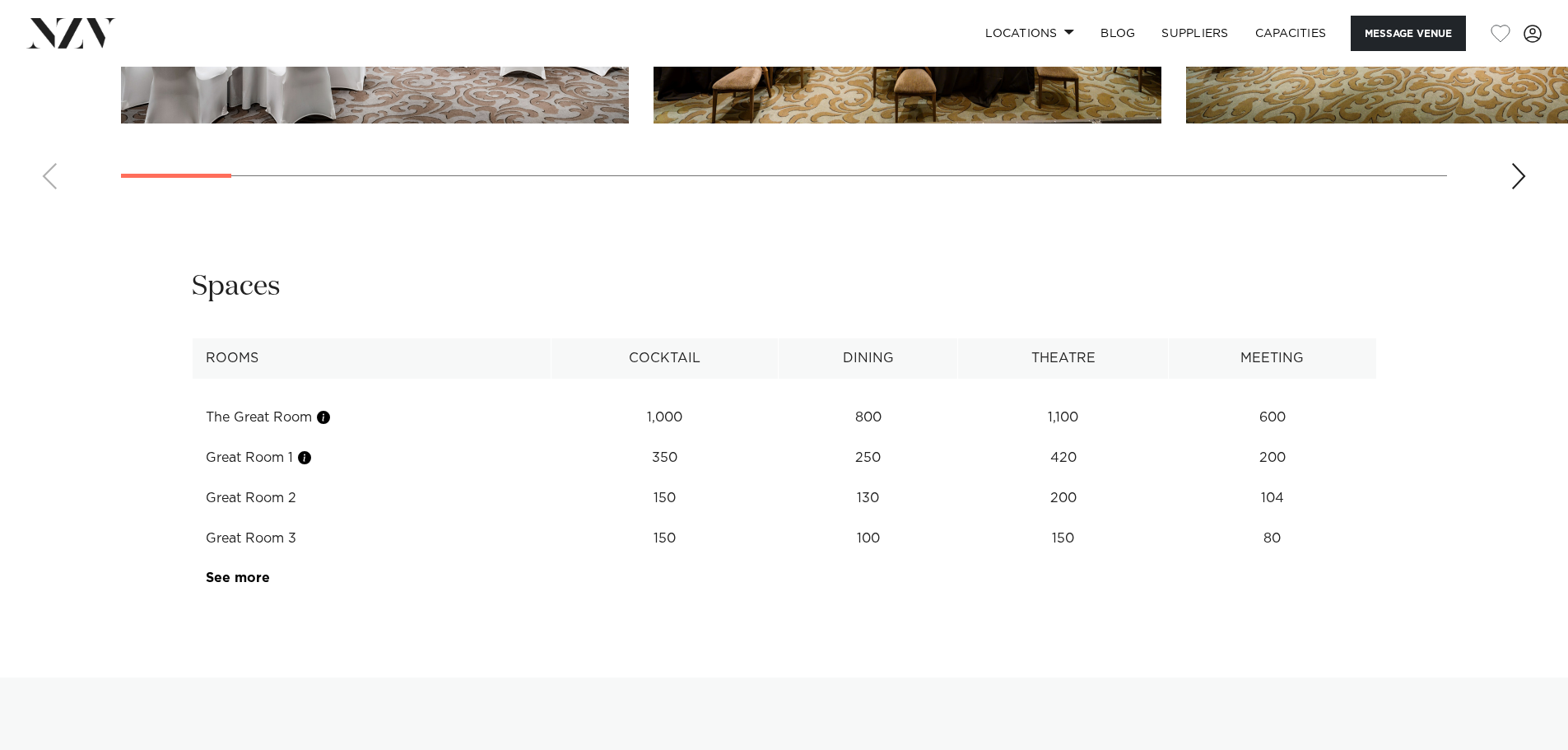
scroll to position [2141, 0]
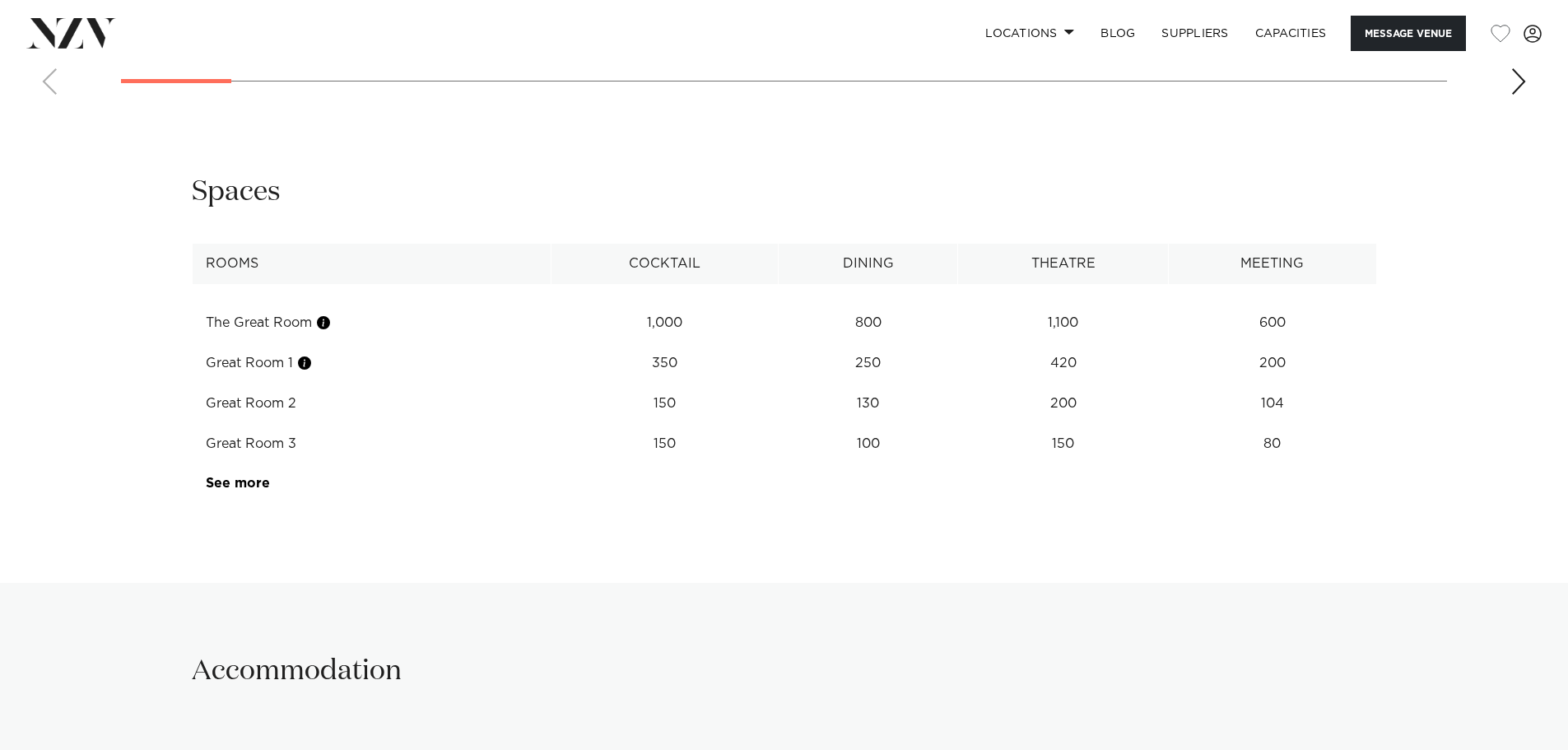
click at [248, 464] on td "See more" at bounding box center [271, 483] width 156 height 40
click at [242, 477] on link "See more" at bounding box center [270, 483] width 129 height 13
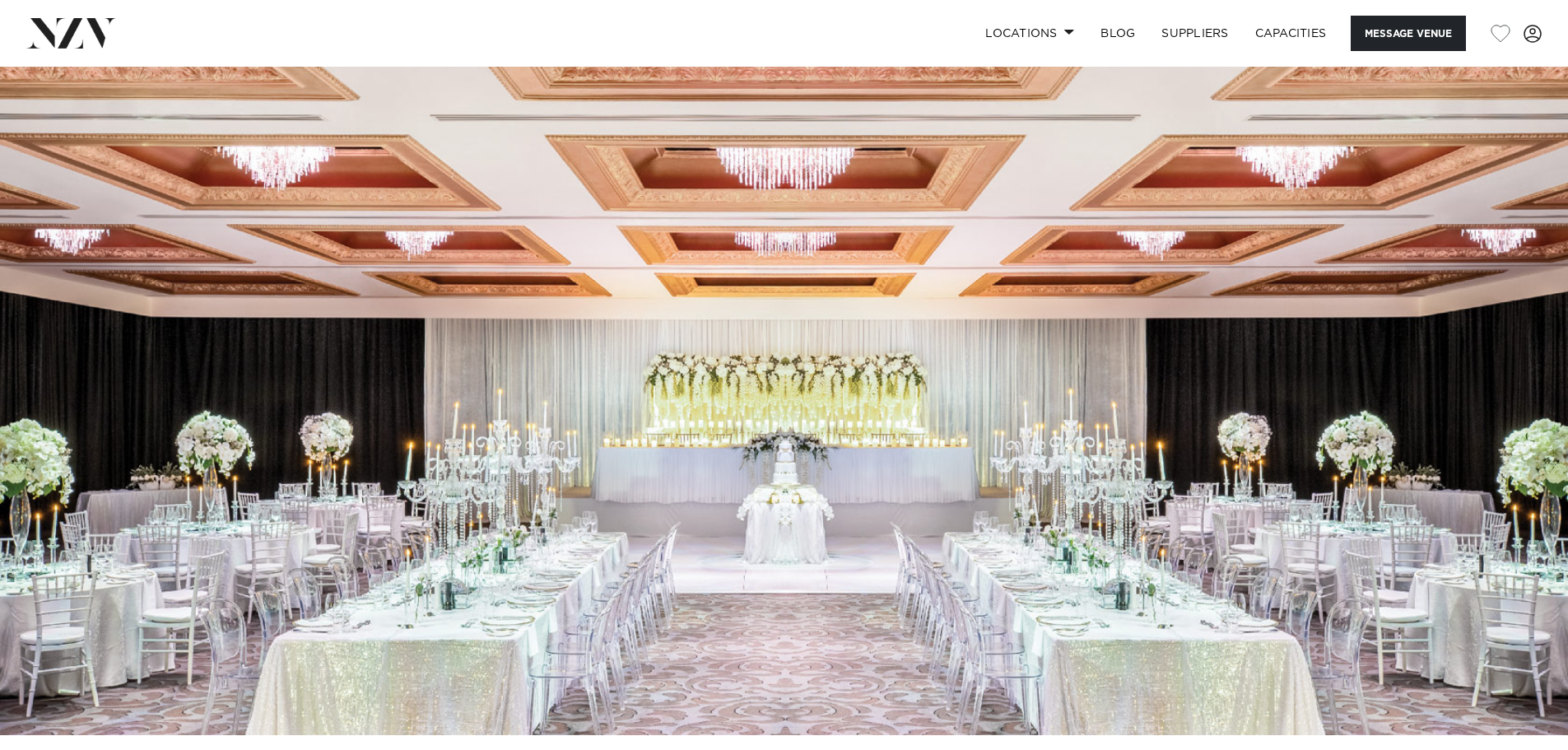
scroll to position [0, 0]
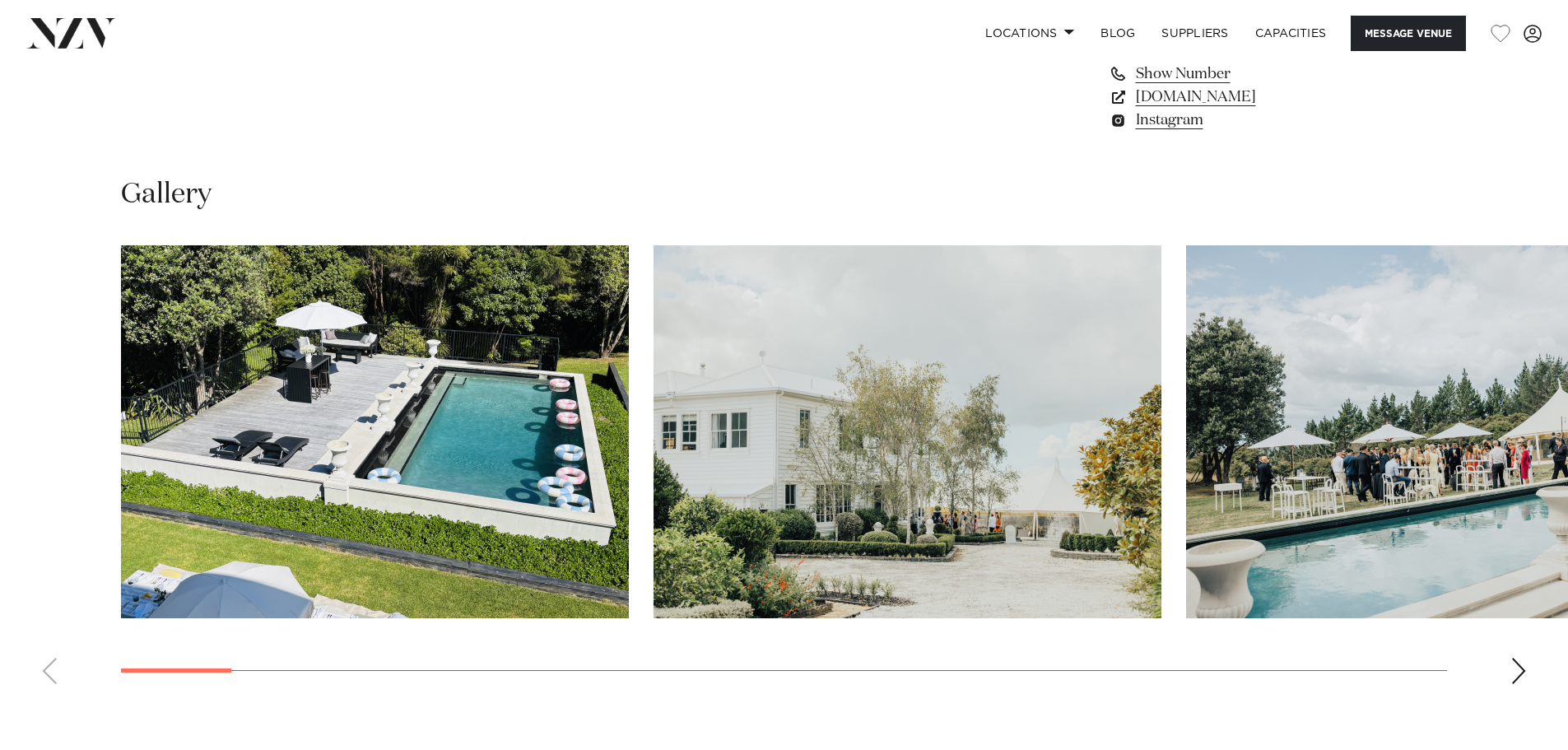
scroll to position [1564, 0]
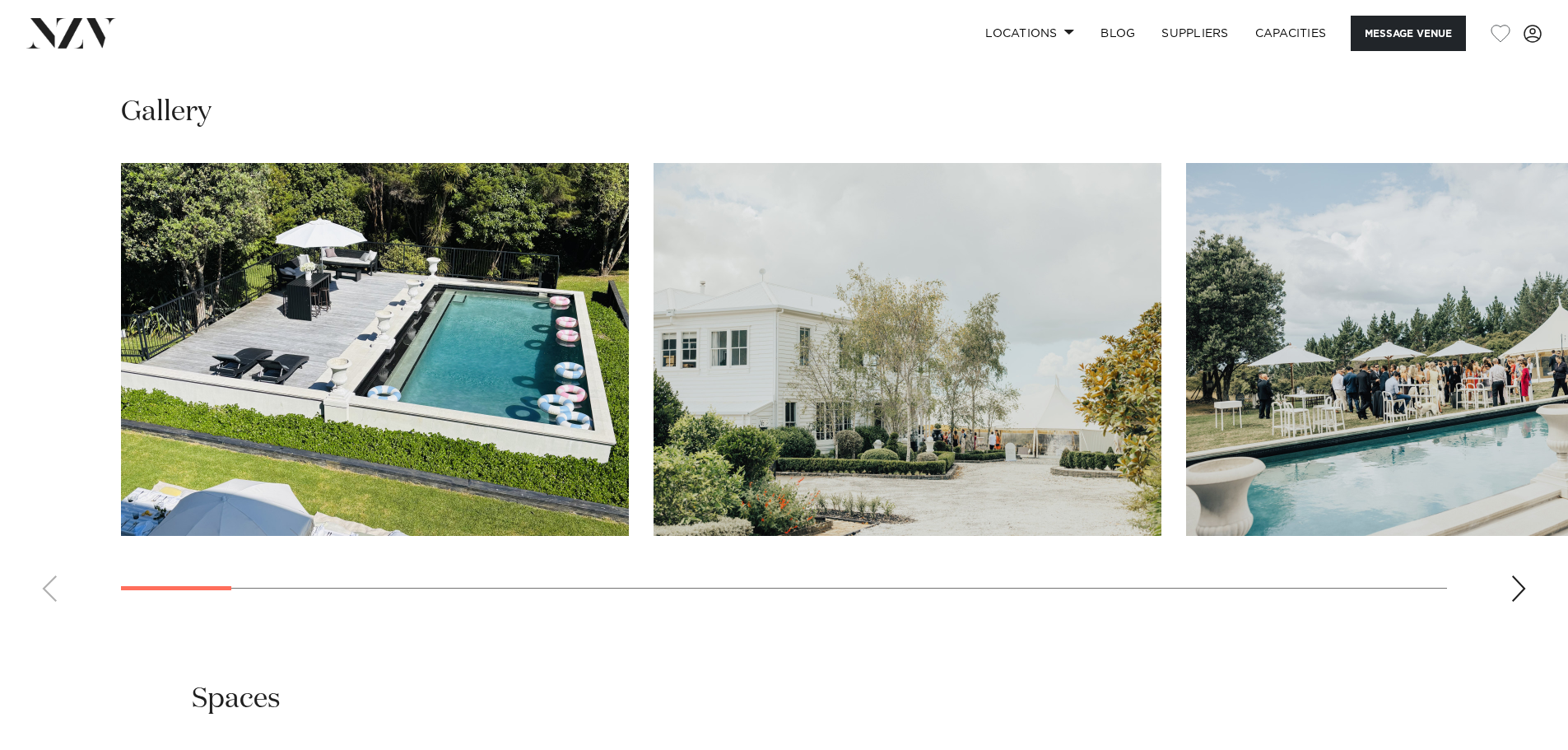
click at [69, 591] on swiper-container at bounding box center [784, 388] width 1568 height 452
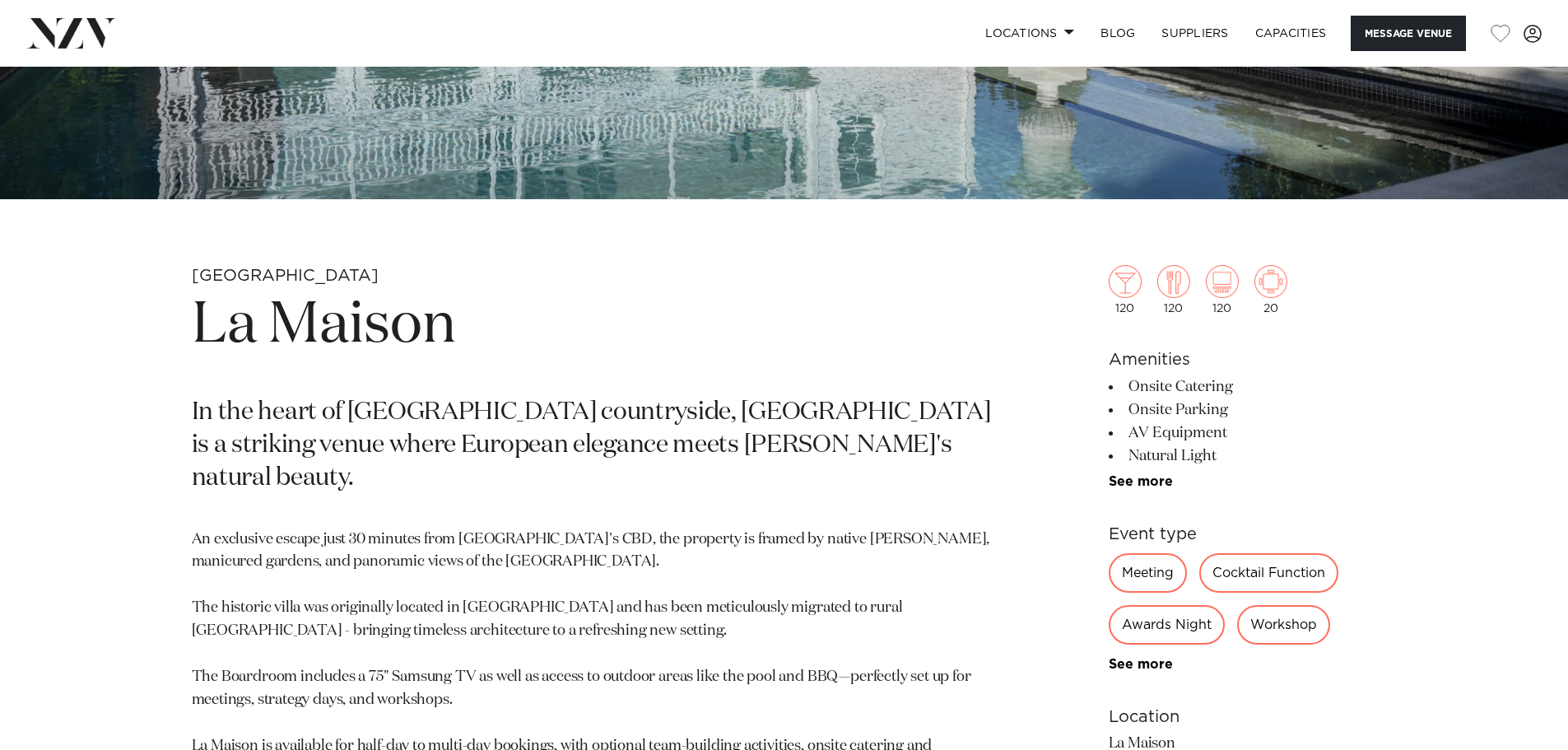
scroll to position [824, 0]
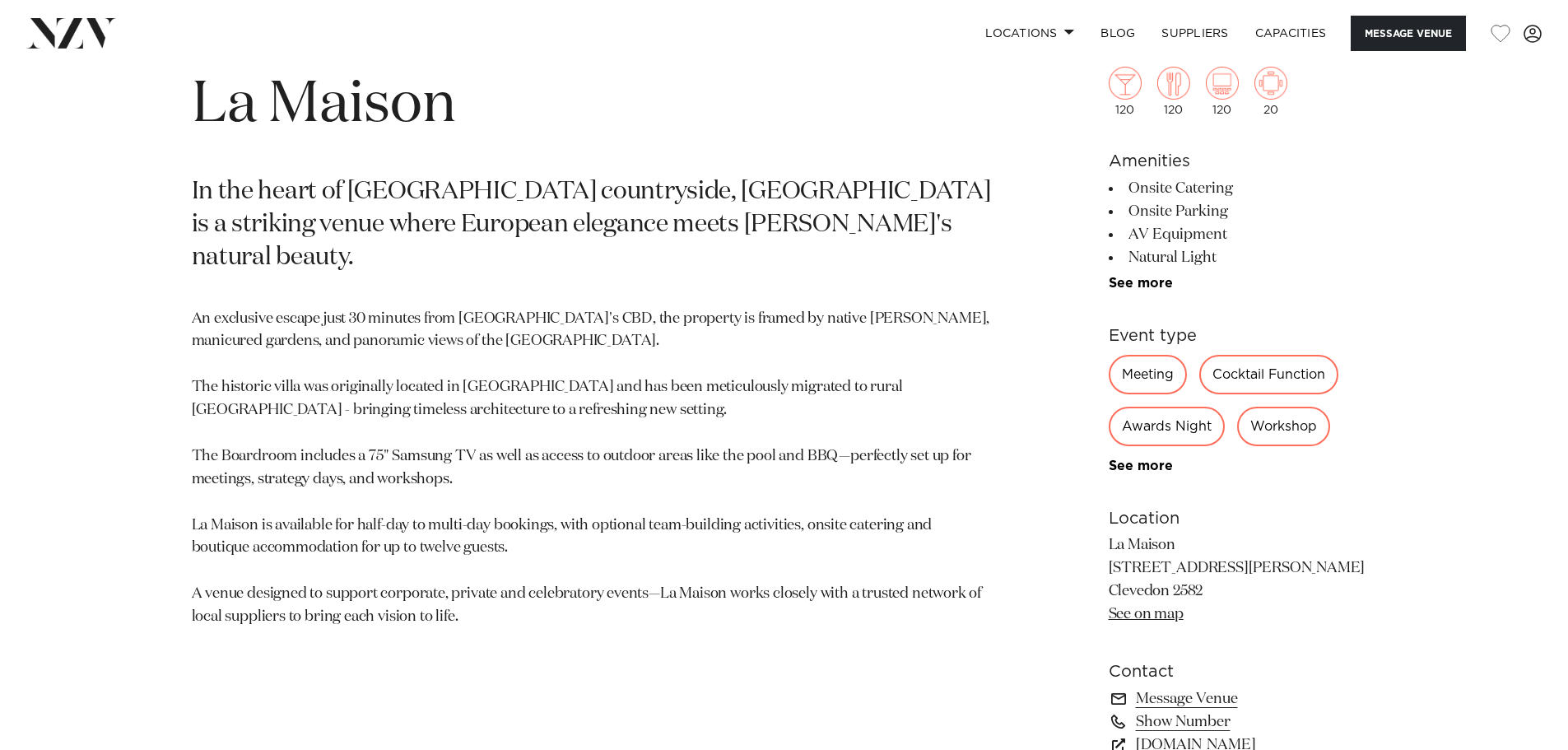
click at [277, 93] on h1 "La Maison" at bounding box center [592, 105] width 800 height 75
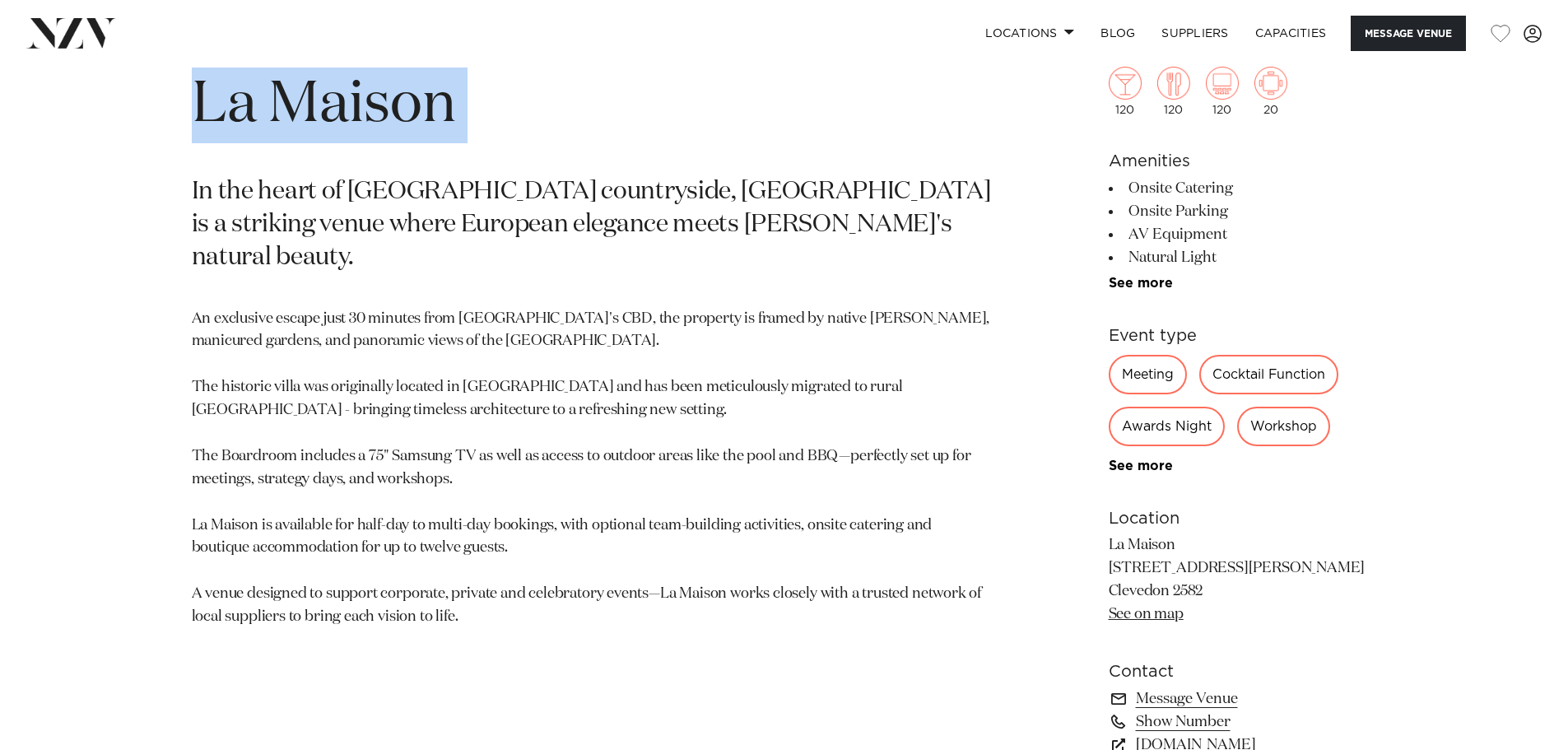
click at [277, 93] on h1 "La Maison" at bounding box center [592, 105] width 800 height 75
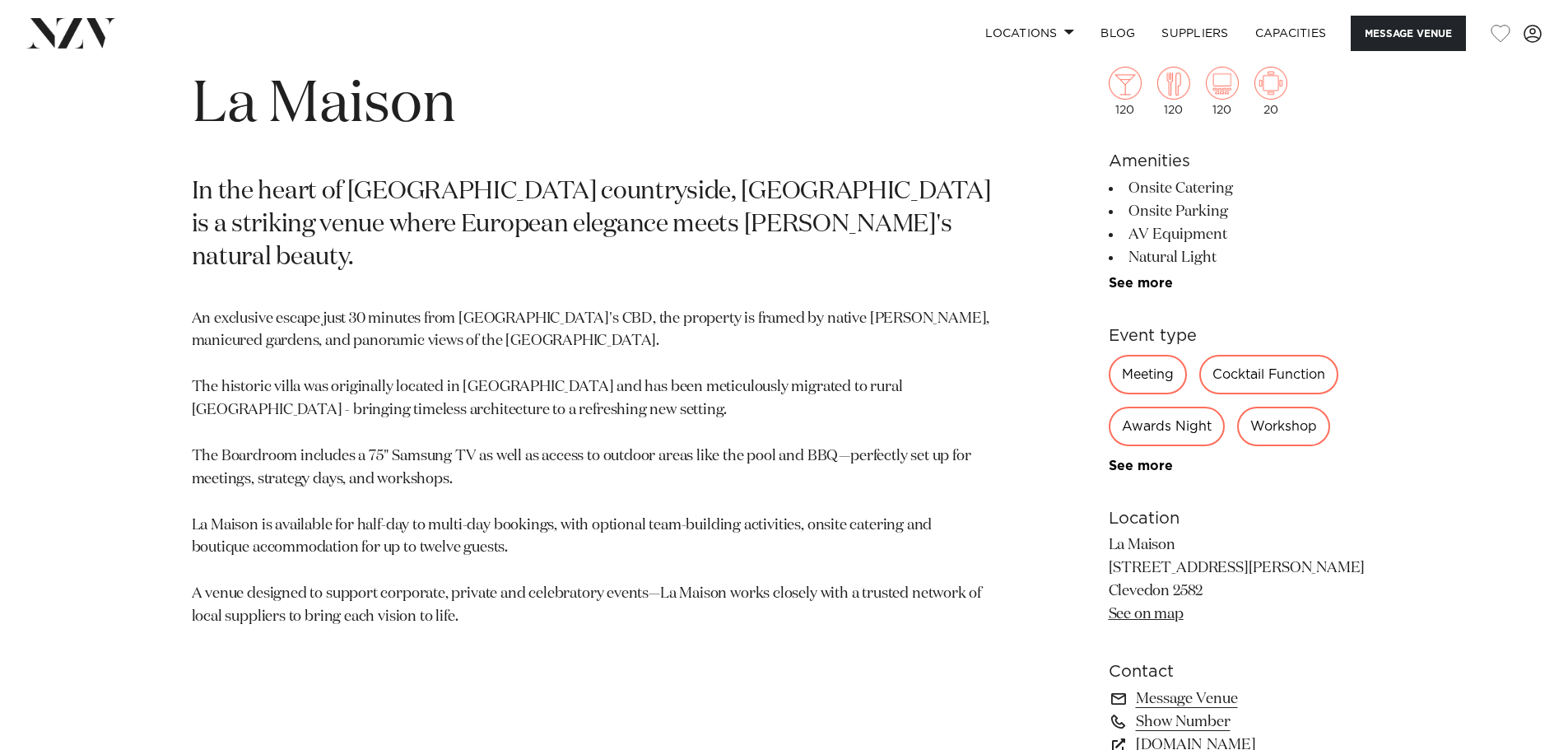
click at [632, 408] on p "An exclusive escape just 30 minutes from [GEOGRAPHIC_DATA]'s CBD, the property …" at bounding box center [592, 468] width 800 height 321
